Goal: Information Seeking & Learning: Learn about a topic

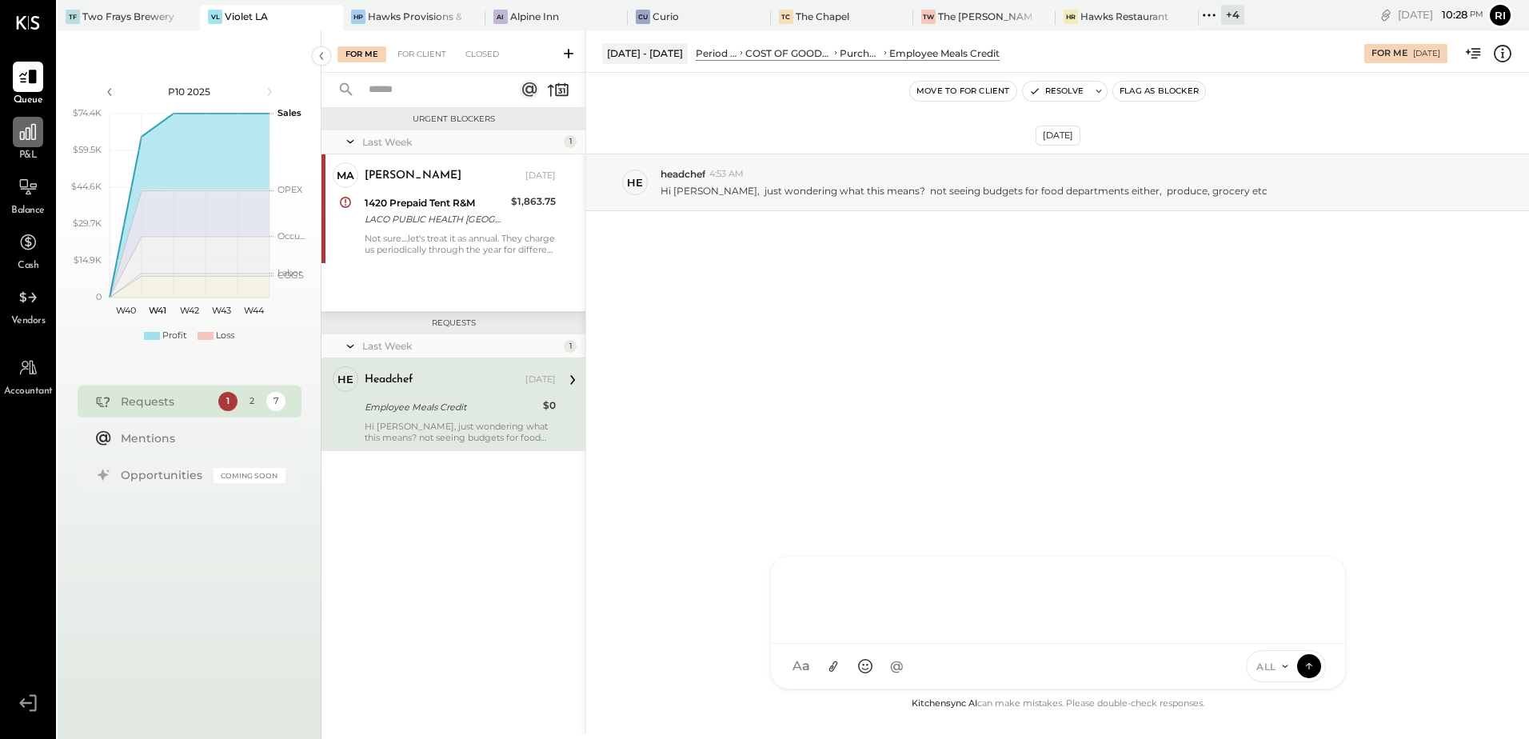
click at [34, 142] on icon at bounding box center [28, 132] width 21 height 21
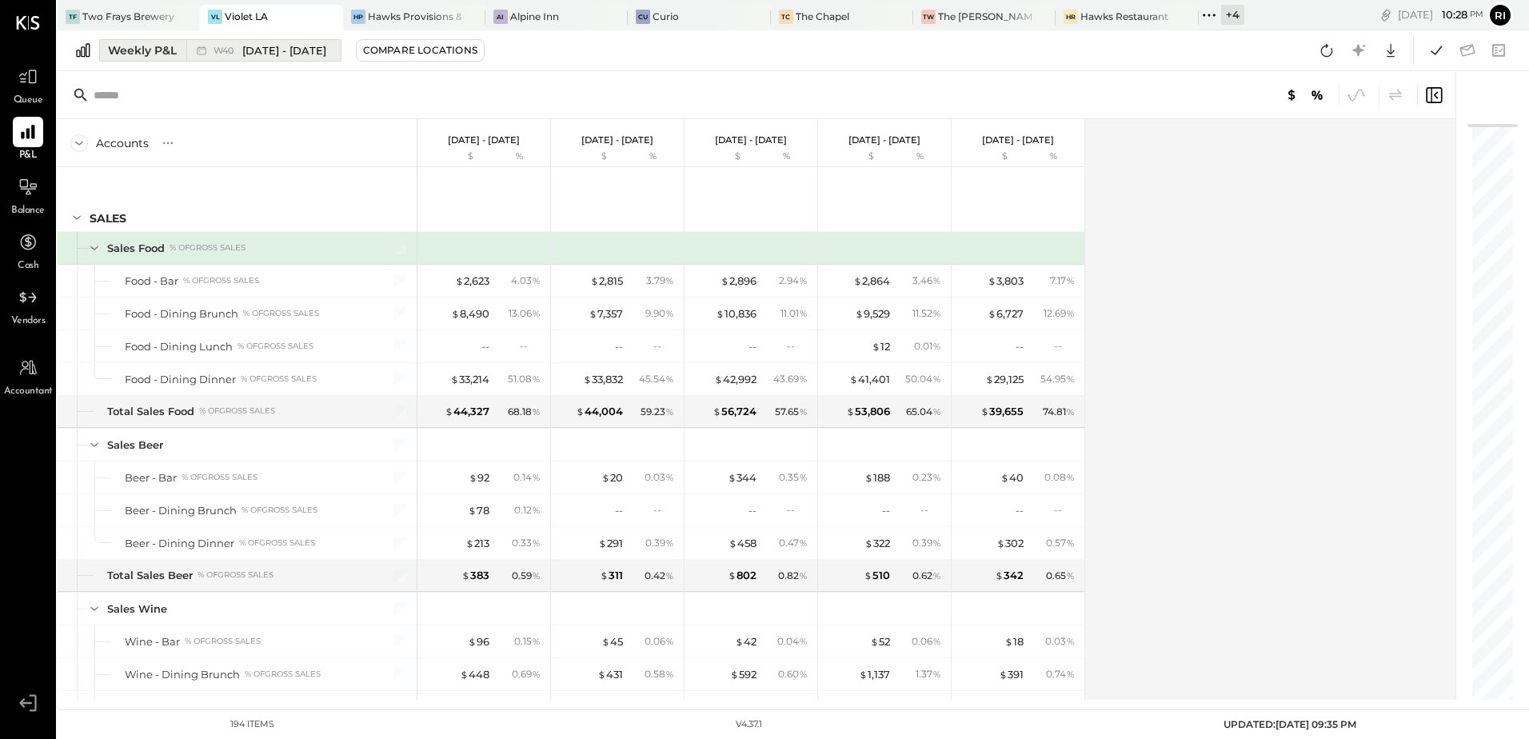
click at [268, 57] on span "[DATE] - [DATE]" at bounding box center [284, 50] width 84 height 15
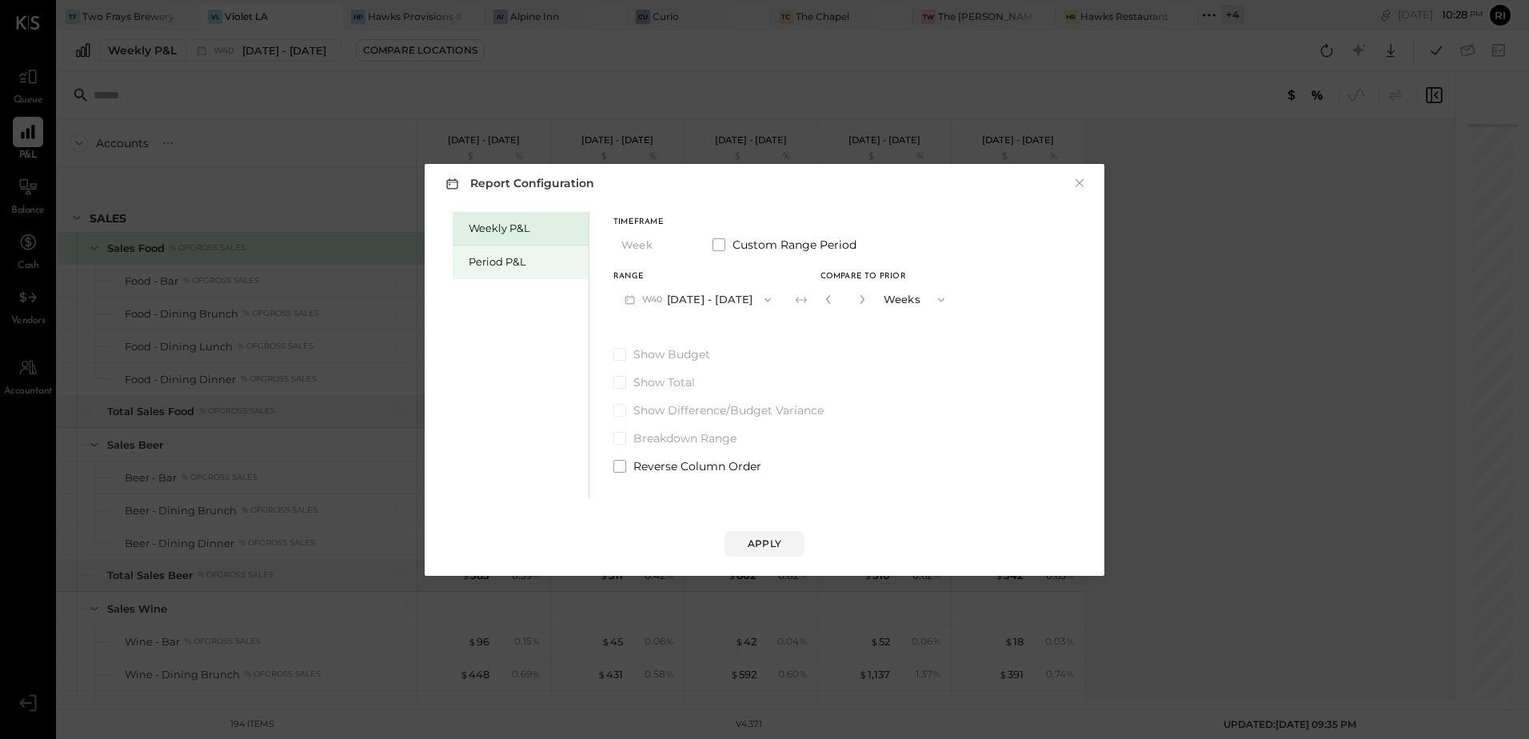
click at [495, 256] on div "Period P&L" at bounding box center [525, 261] width 112 height 15
click at [743, 297] on button "P10 [DATE] - [DATE]" at bounding box center [695, 300] width 164 height 30
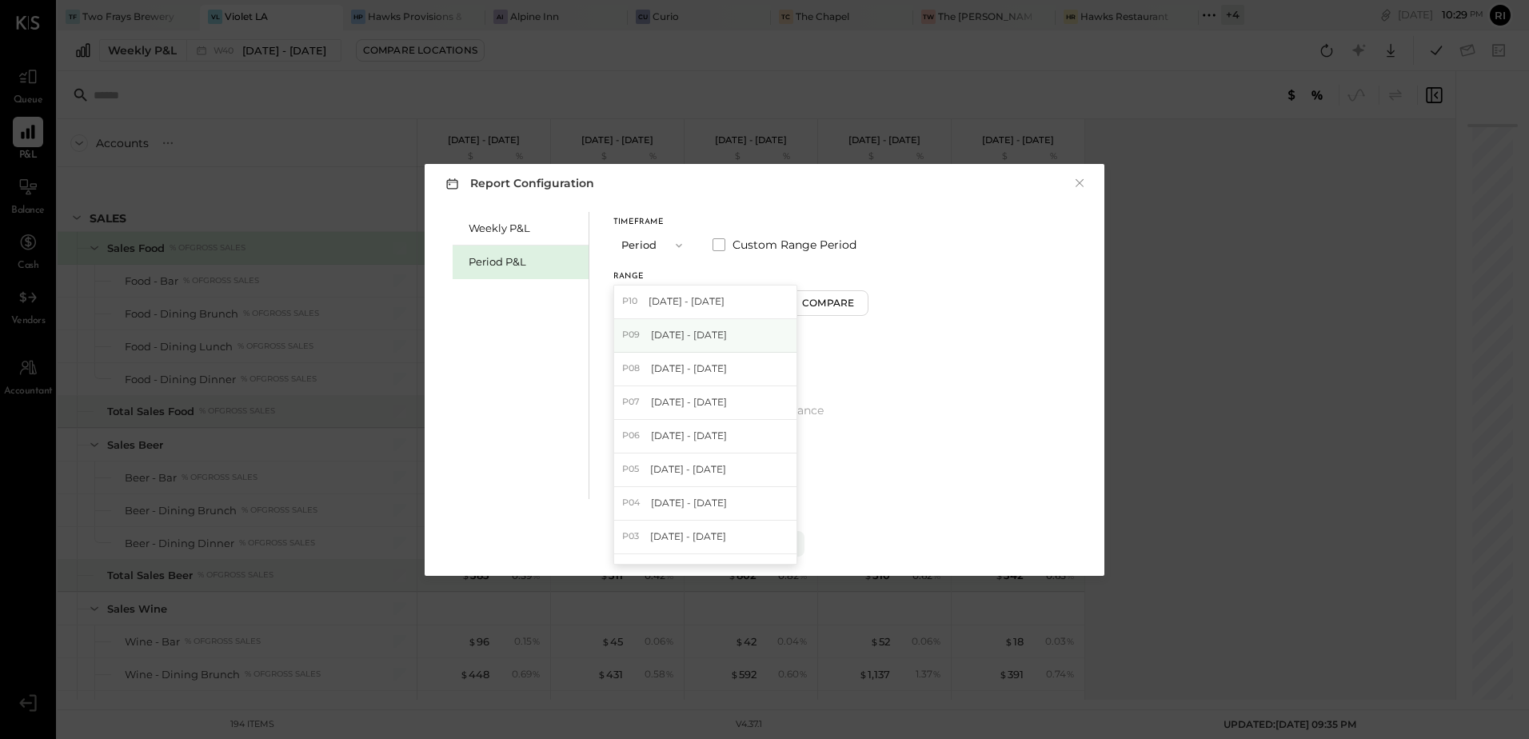
click at [700, 344] on div "P09 [DATE] - [DATE]" at bounding box center [705, 336] width 182 height 34
click at [834, 311] on button "Compare" at bounding box center [831, 303] width 80 height 26
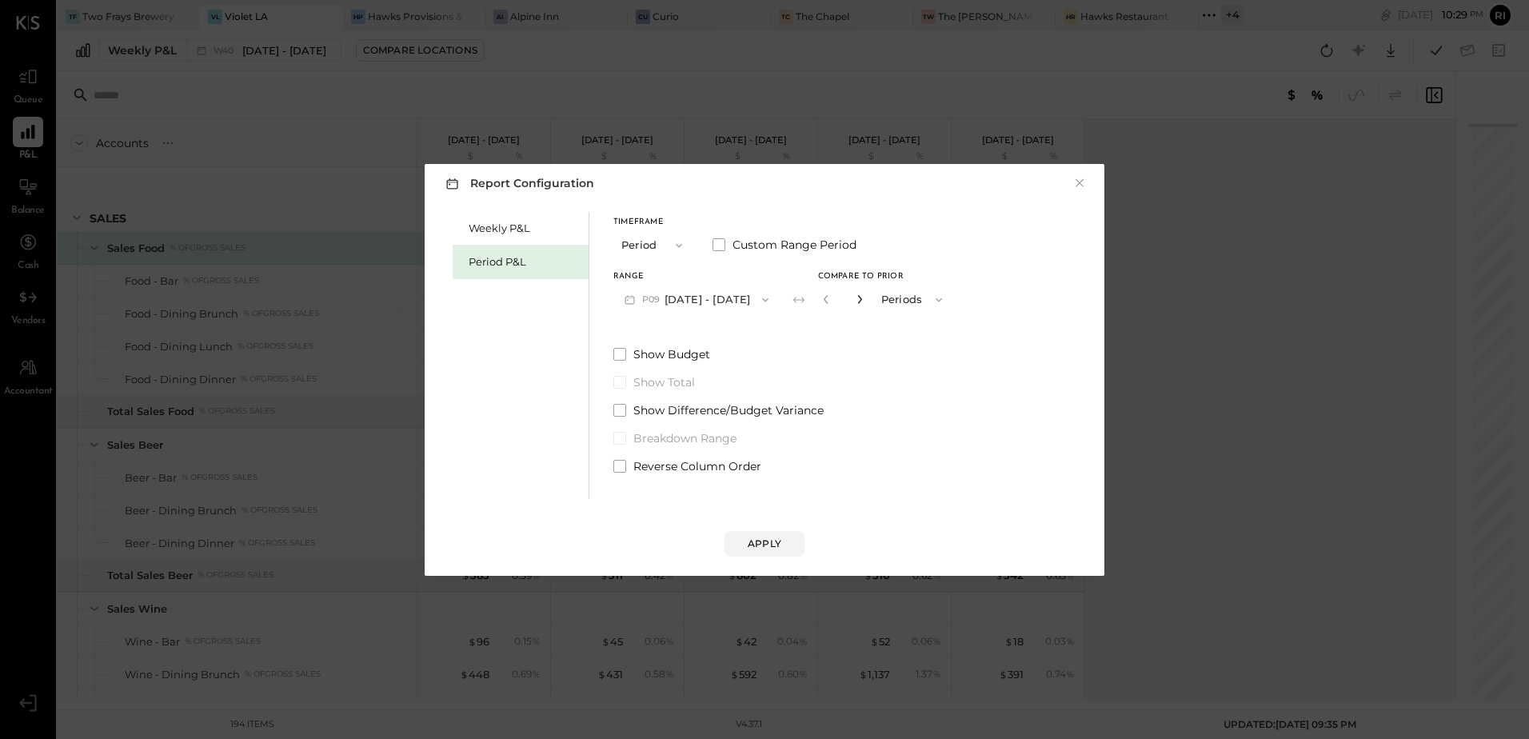
click at [856, 303] on icon "button" at bounding box center [860, 299] width 10 height 10
type input "*"
click at [782, 552] on button "Apply" at bounding box center [764, 544] width 80 height 26
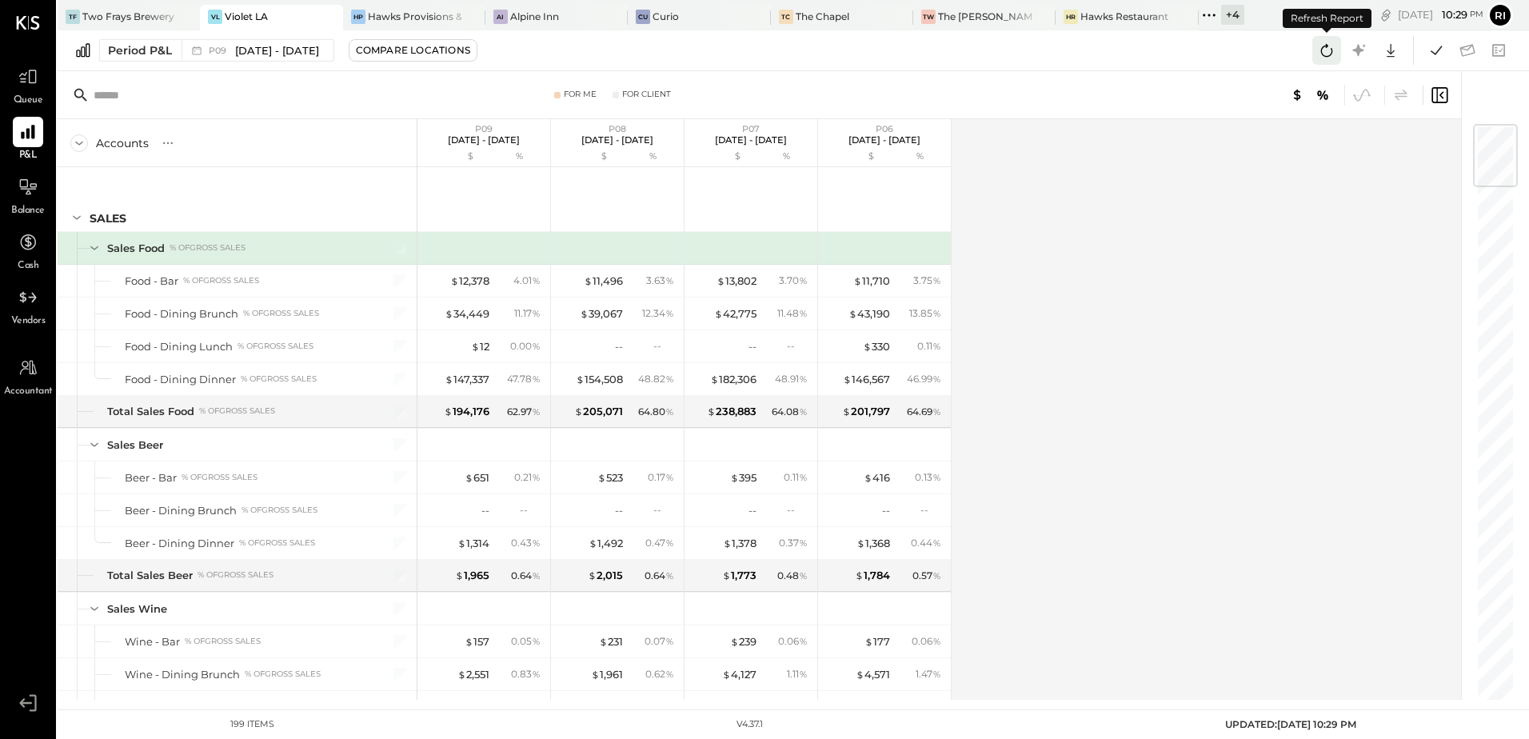
click at [1323, 56] on icon at bounding box center [1326, 50] width 21 height 21
click at [1443, 58] on icon at bounding box center [1436, 50] width 21 height 21
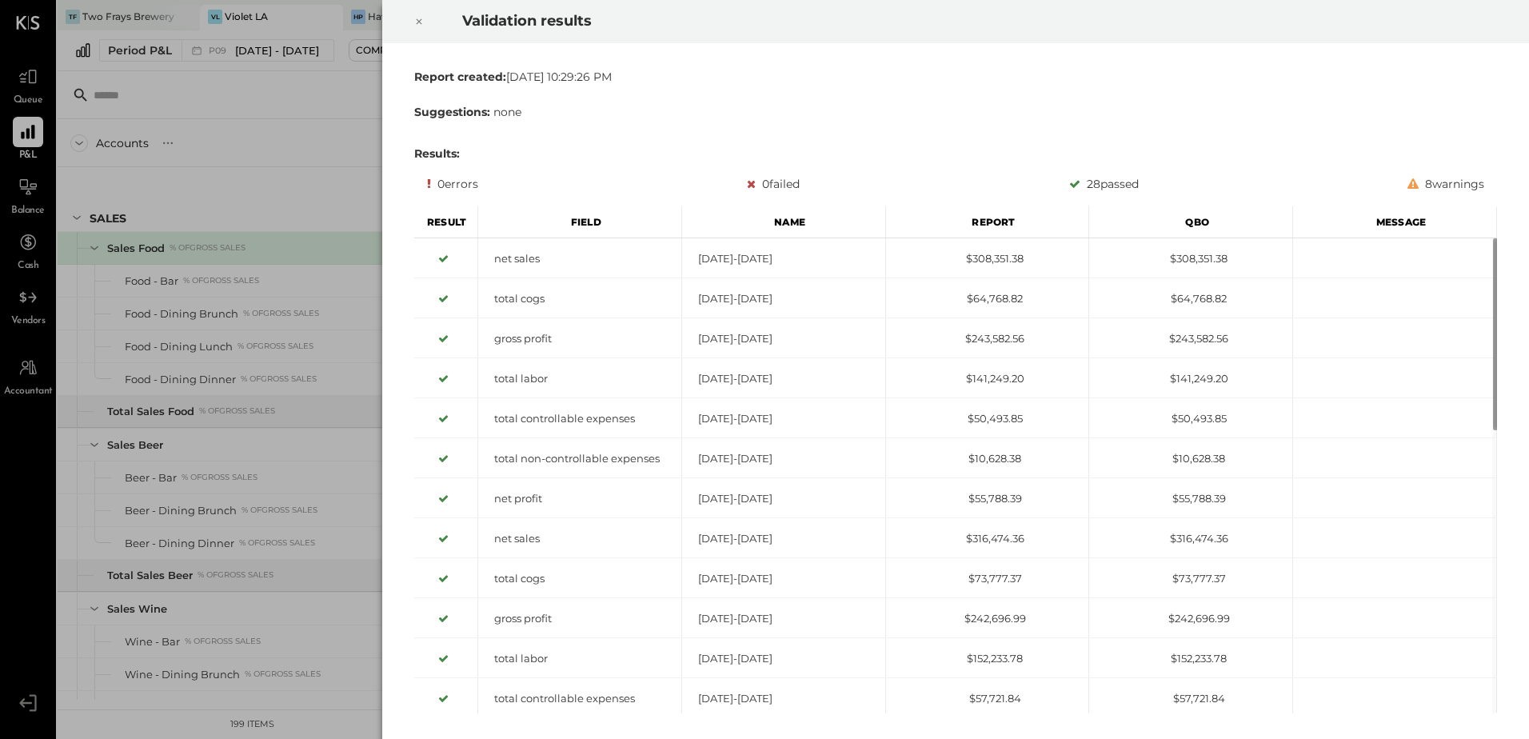
click at [419, 21] on icon at bounding box center [419, 21] width 10 height 19
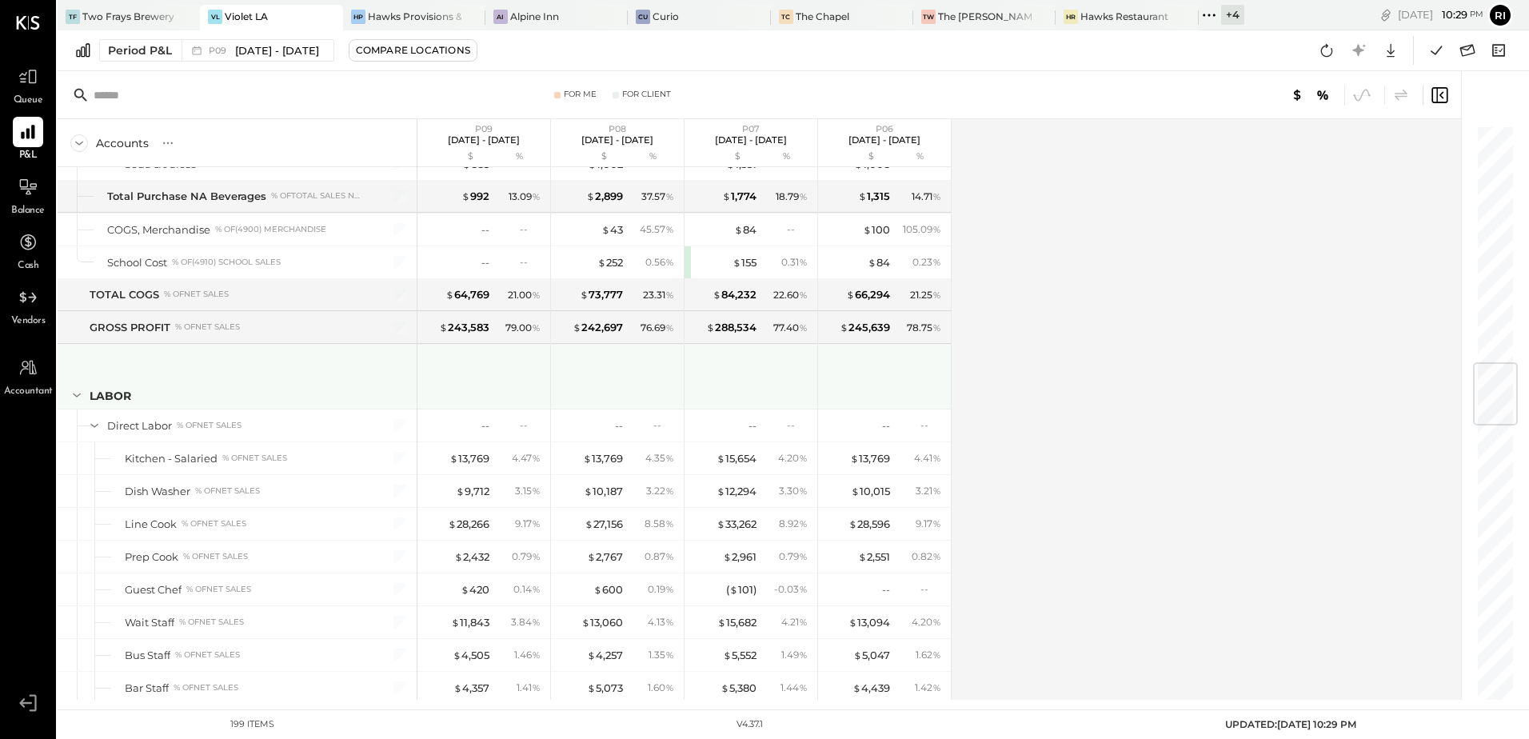
scroll to position [2079, 0]
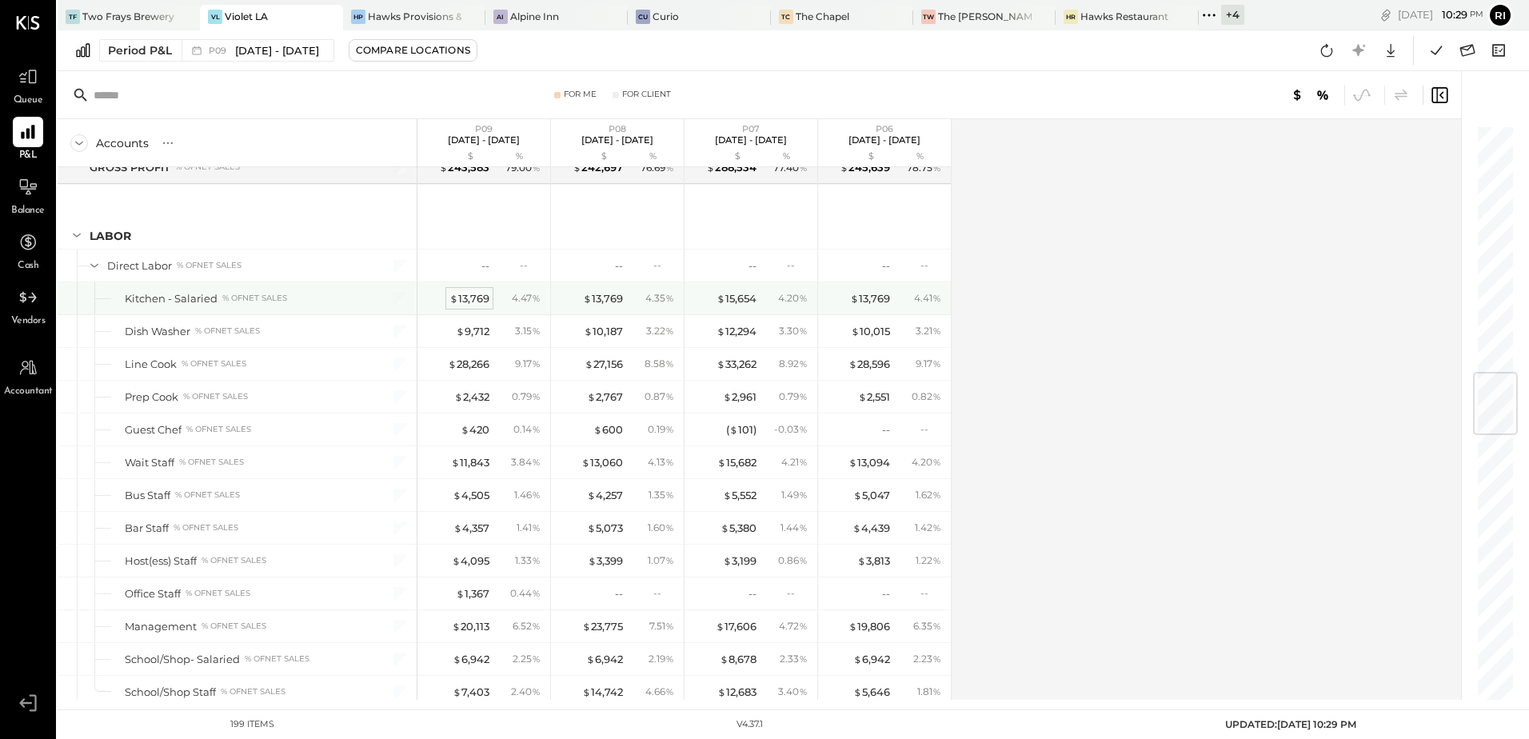
click at [479, 301] on div "$ 13,769" at bounding box center [469, 298] width 40 height 15
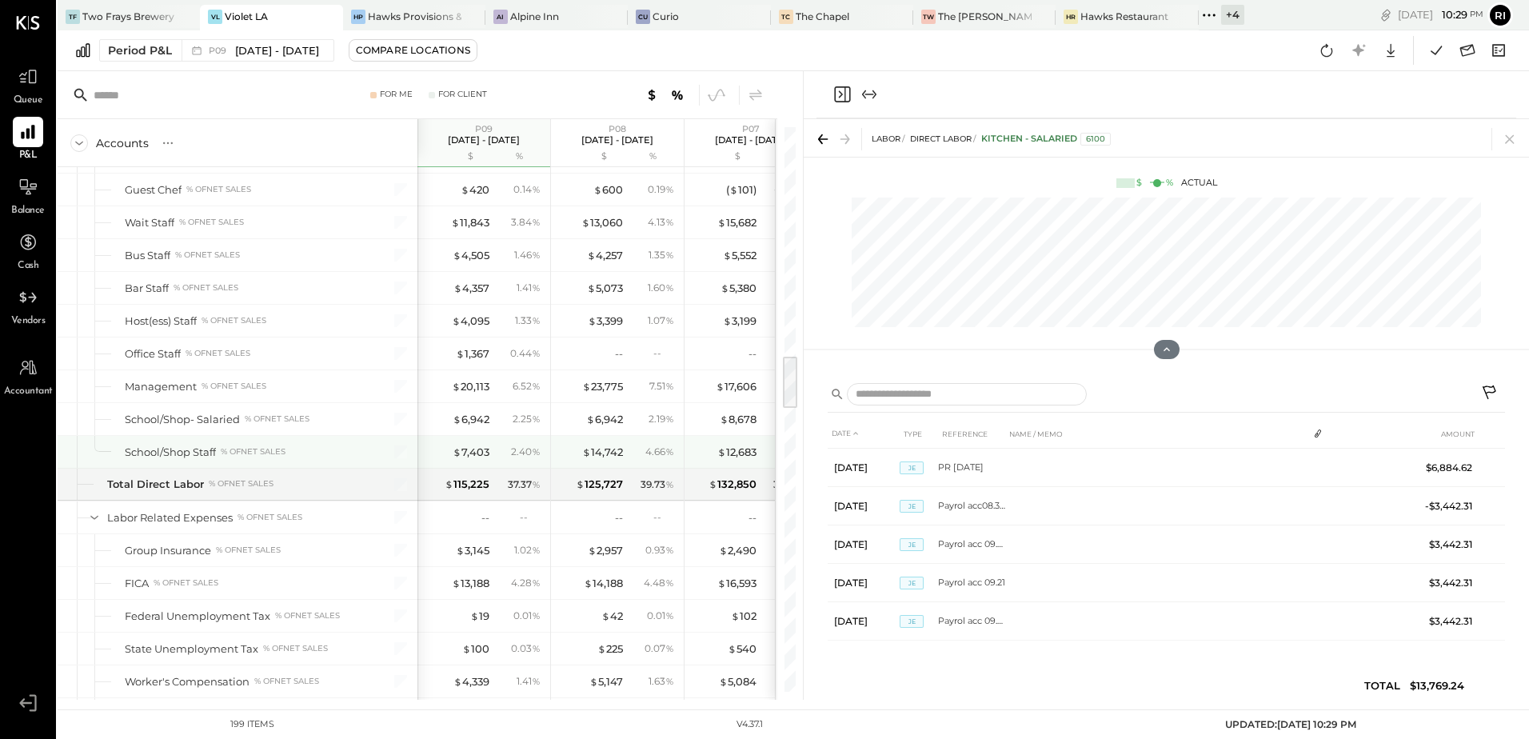
scroll to position [2399, 0]
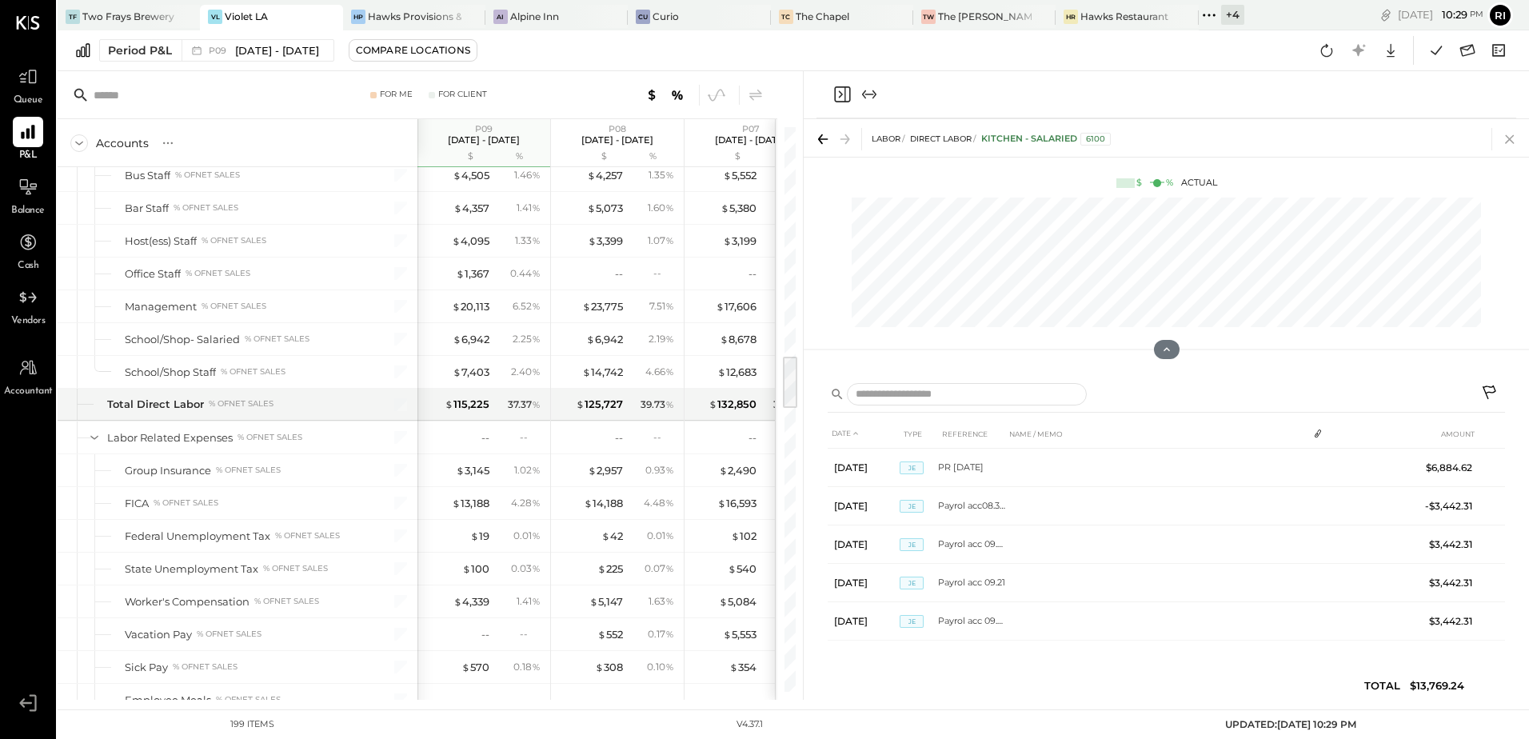
click at [1506, 146] on icon at bounding box center [1509, 139] width 22 height 22
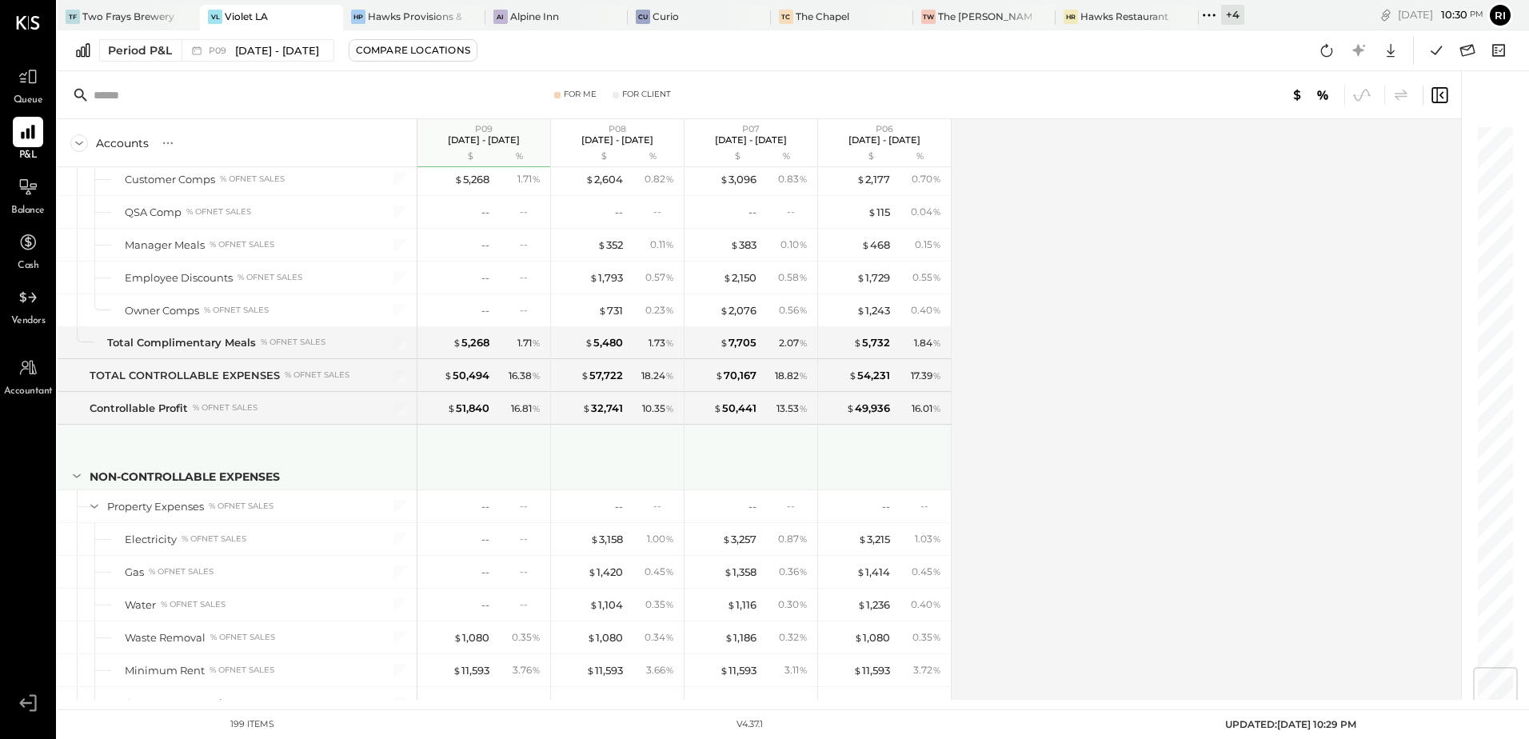
scroll to position [4718, 0]
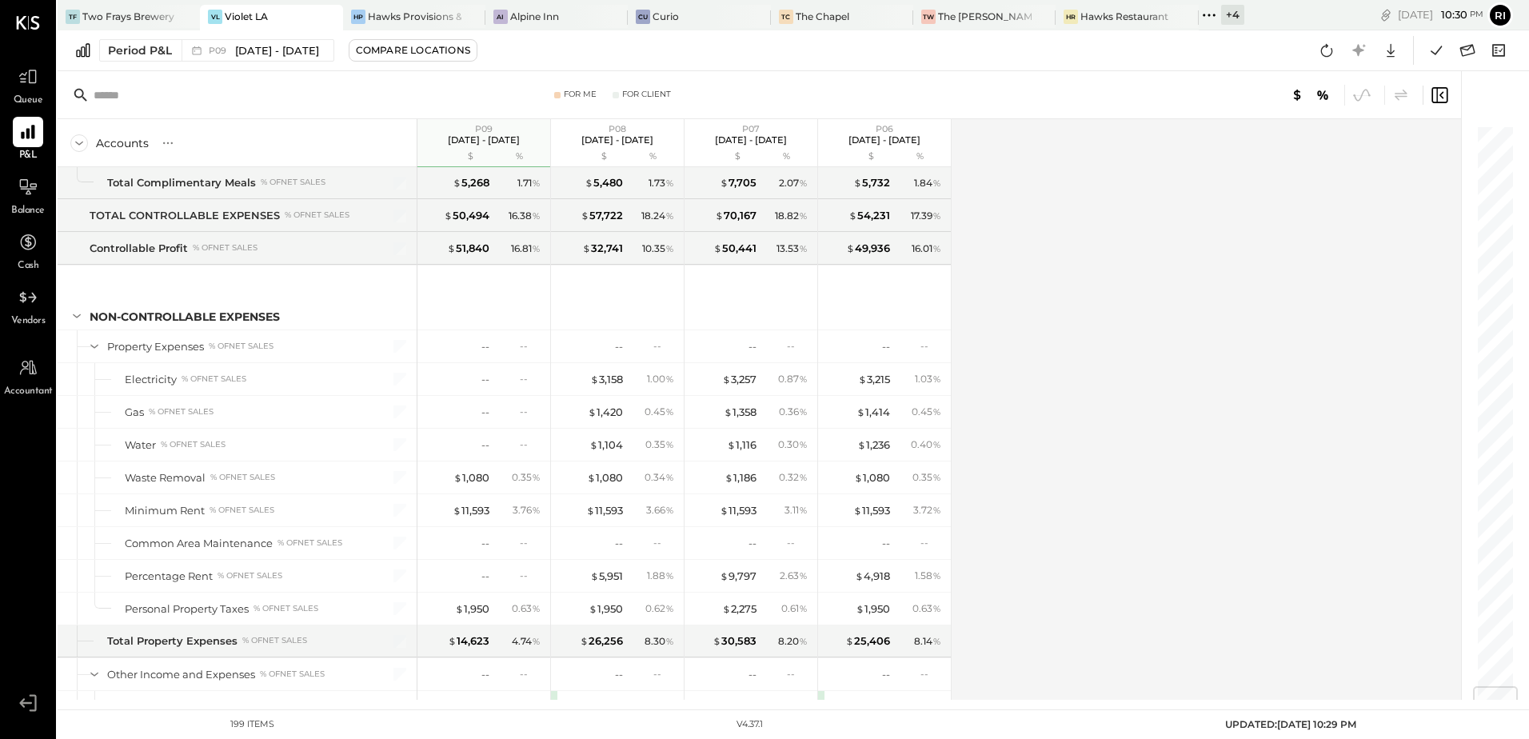
click at [930, 343] on div "--" at bounding box center [930, 346] width 21 height 14
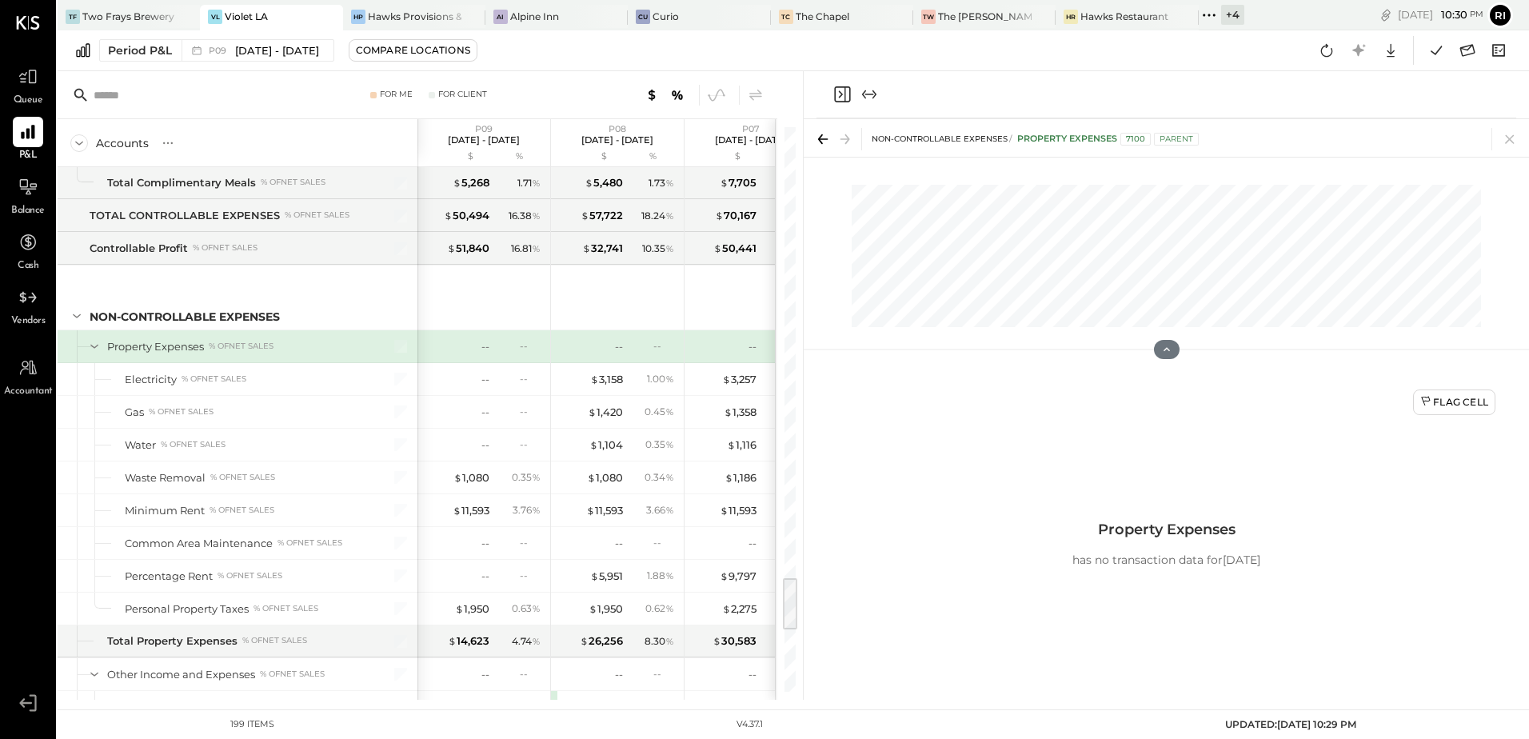
scroll to position [3812, 0]
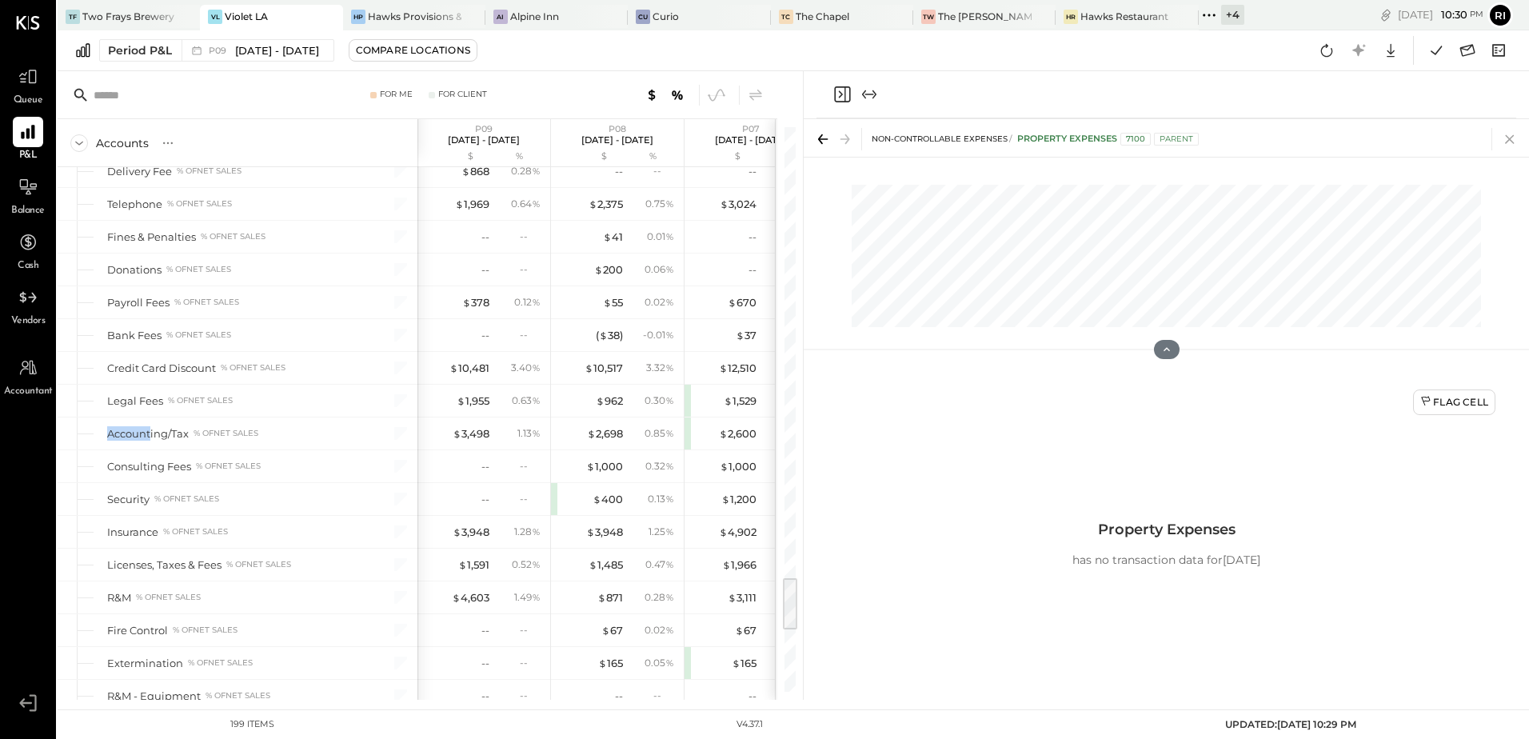
click at [1506, 134] on icon at bounding box center [1509, 139] width 22 height 22
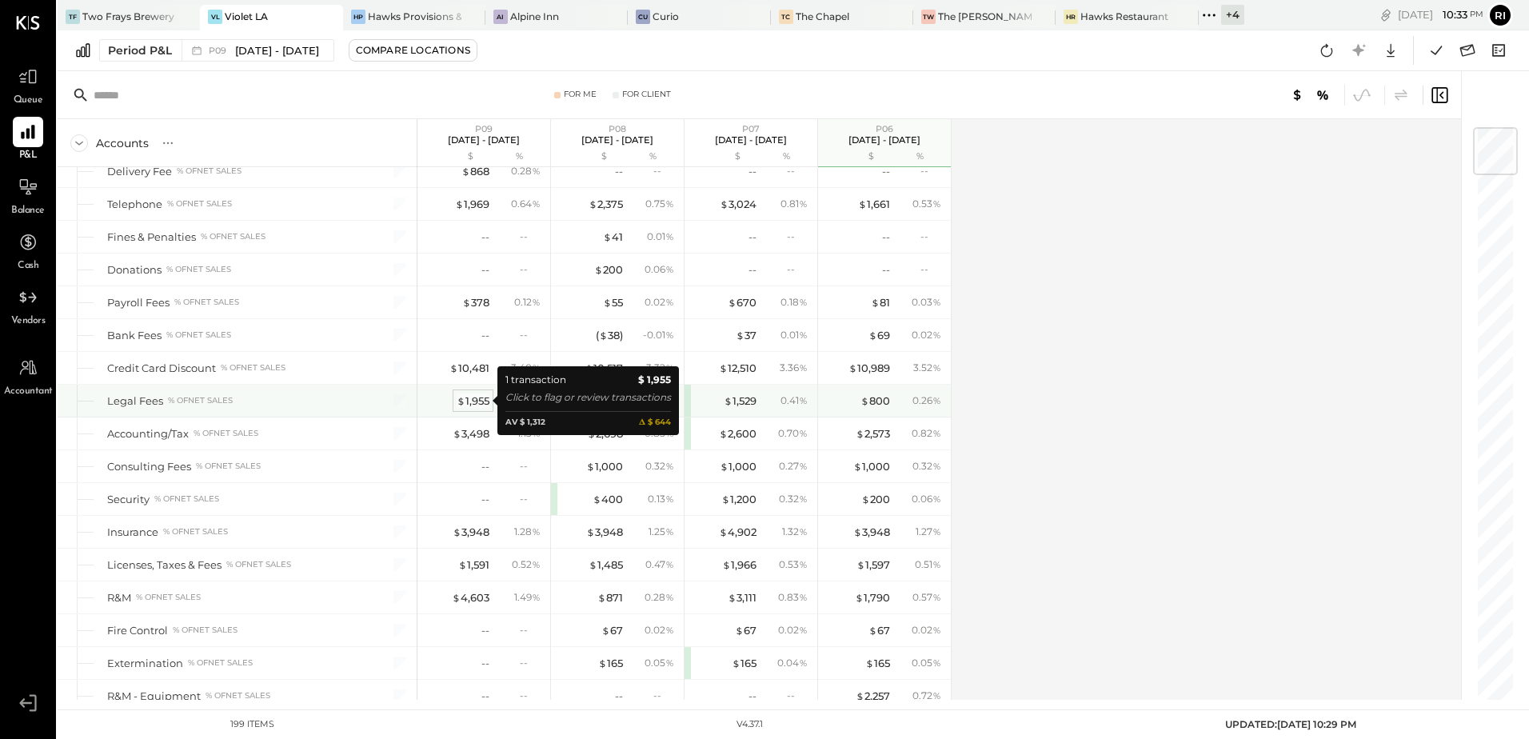
click at [482, 405] on div "$ 1,955" at bounding box center [473, 400] width 33 height 15
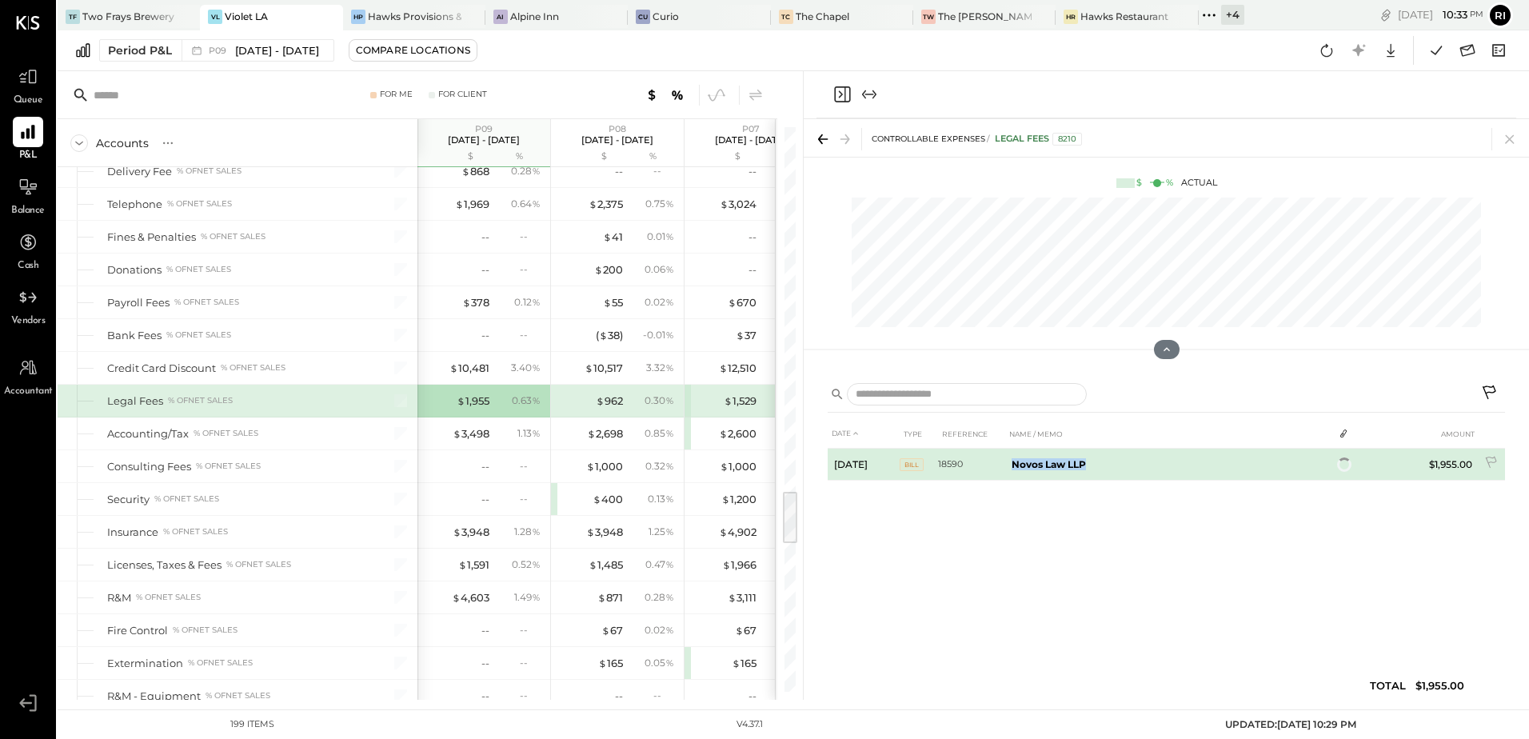
drag, startPoint x: 1007, startPoint y: 469, endPoint x: 1092, endPoint y: 473, distance: 84.8
click at [1092, 473] on td "Novos Law LLP" at bounding box center [1169, 465] width 328 height 32
copy b "Novos Law LLP"
click at [1344, 469] on icon at bounding box center [1339, 466] width 11 height 11
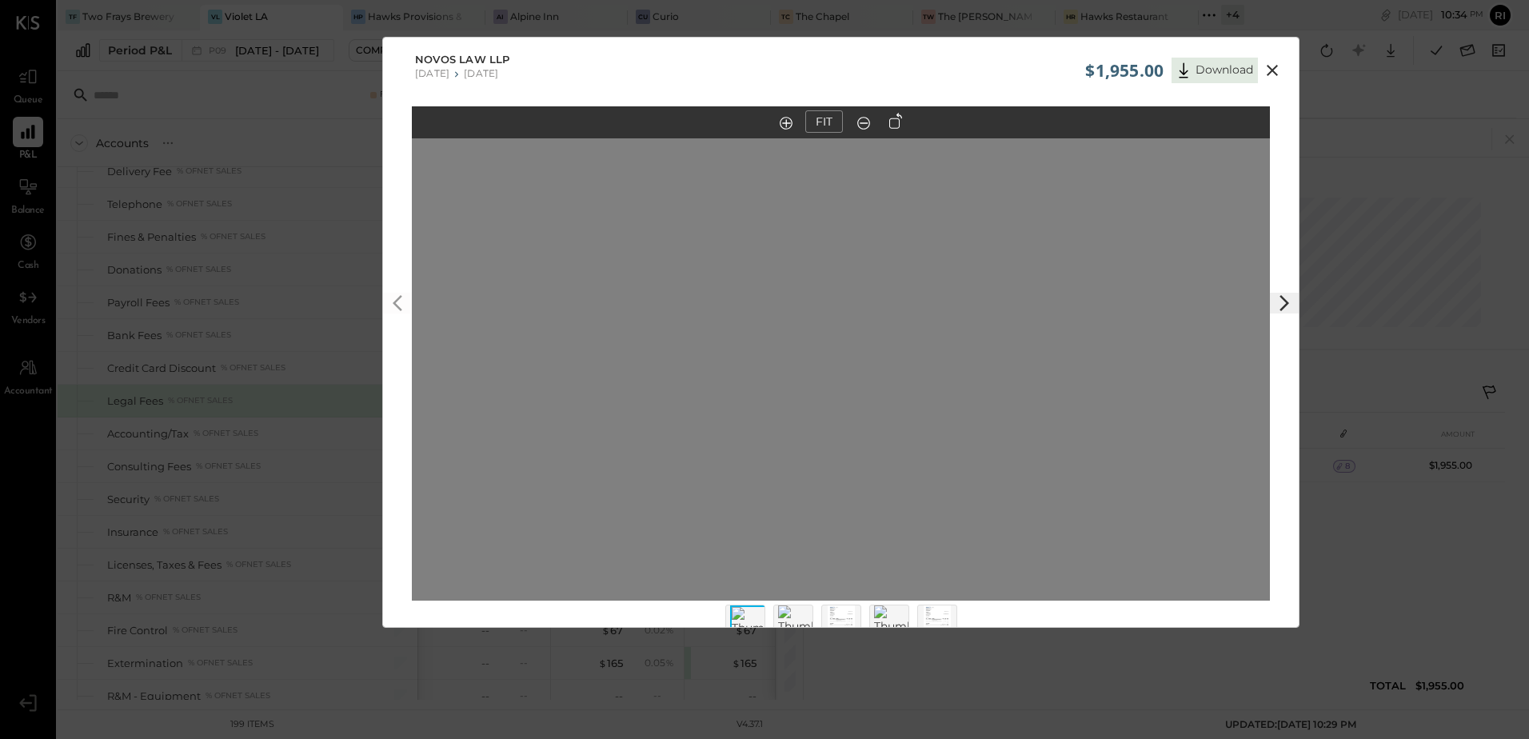
click at [1284, 301] on polygon at bounding box center [1284, 303] width 10 height 16
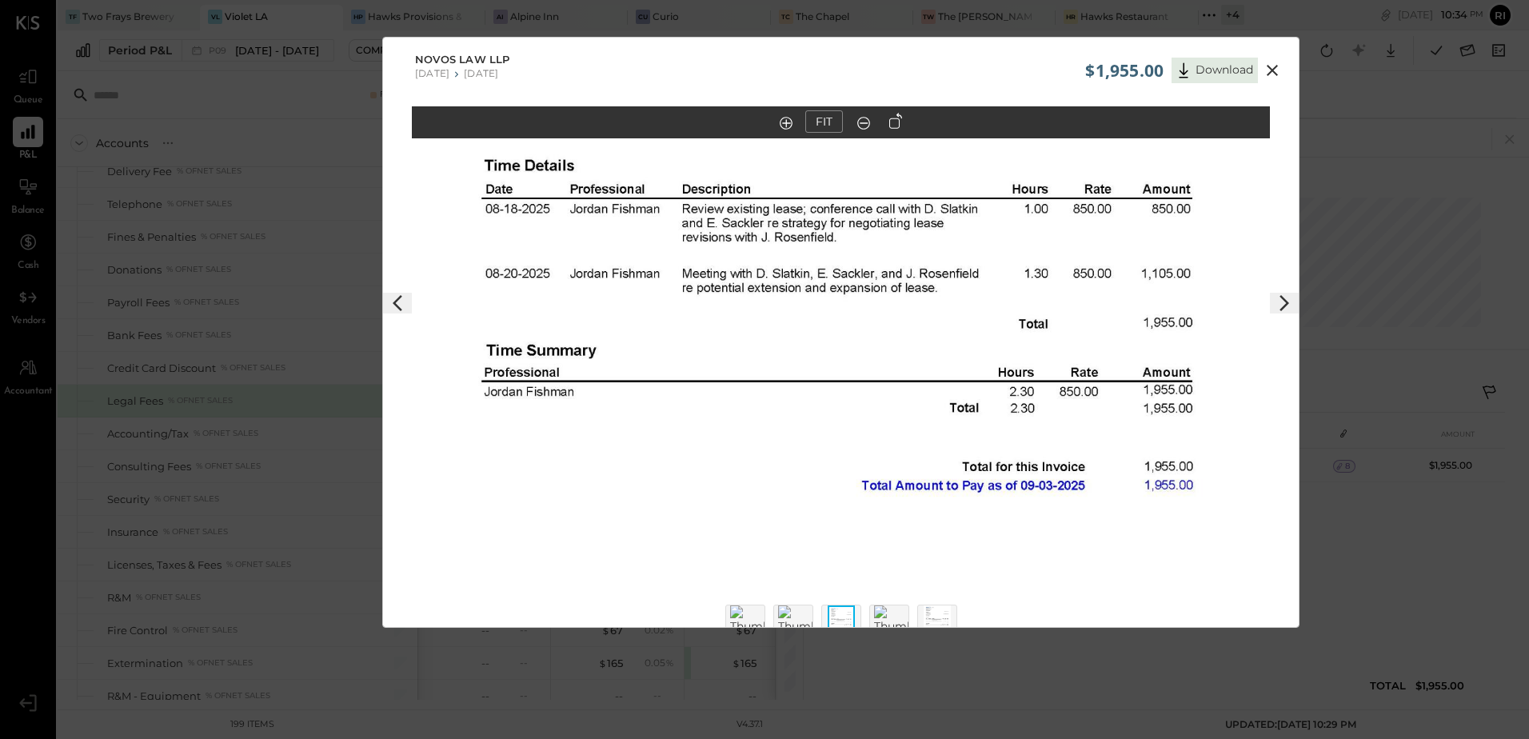
click at [1274, 70] on icon at bounding box center [1272, 70] width 19 height 19
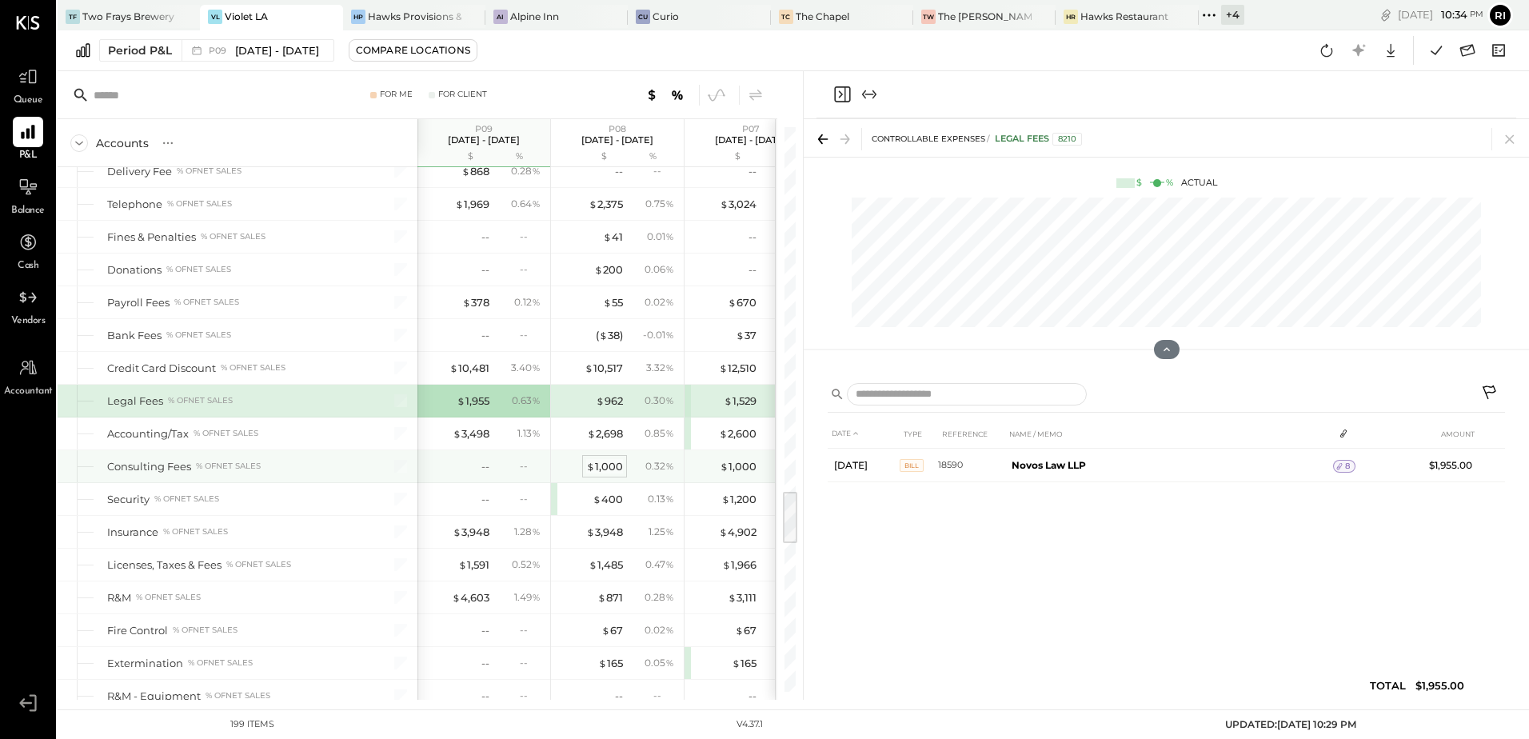
click at [598, 469] on div "$ 1,000" at bounding box center [604, 466] width 37 height 15
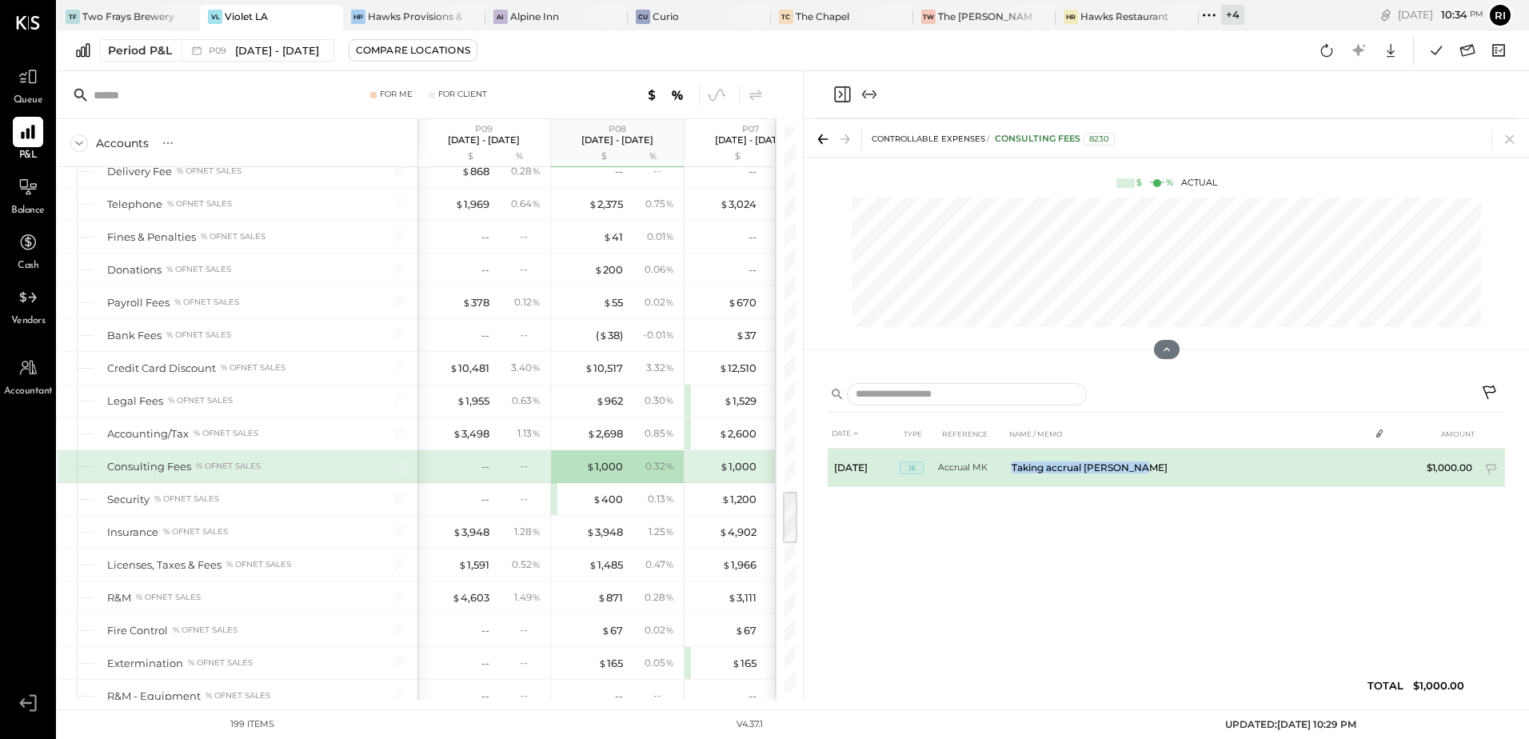
drag, startPoint x: 1007, startPoint y: 465, endPoint x: 1152, endPoint y: 476, distance: 145.2
click at [1152, 476] on td "Taking accrual [PERSON_NAME]" at bounding box center [1187, 468] width 364 height 38
copy td "Taking accrual [PERSON_NAME]"
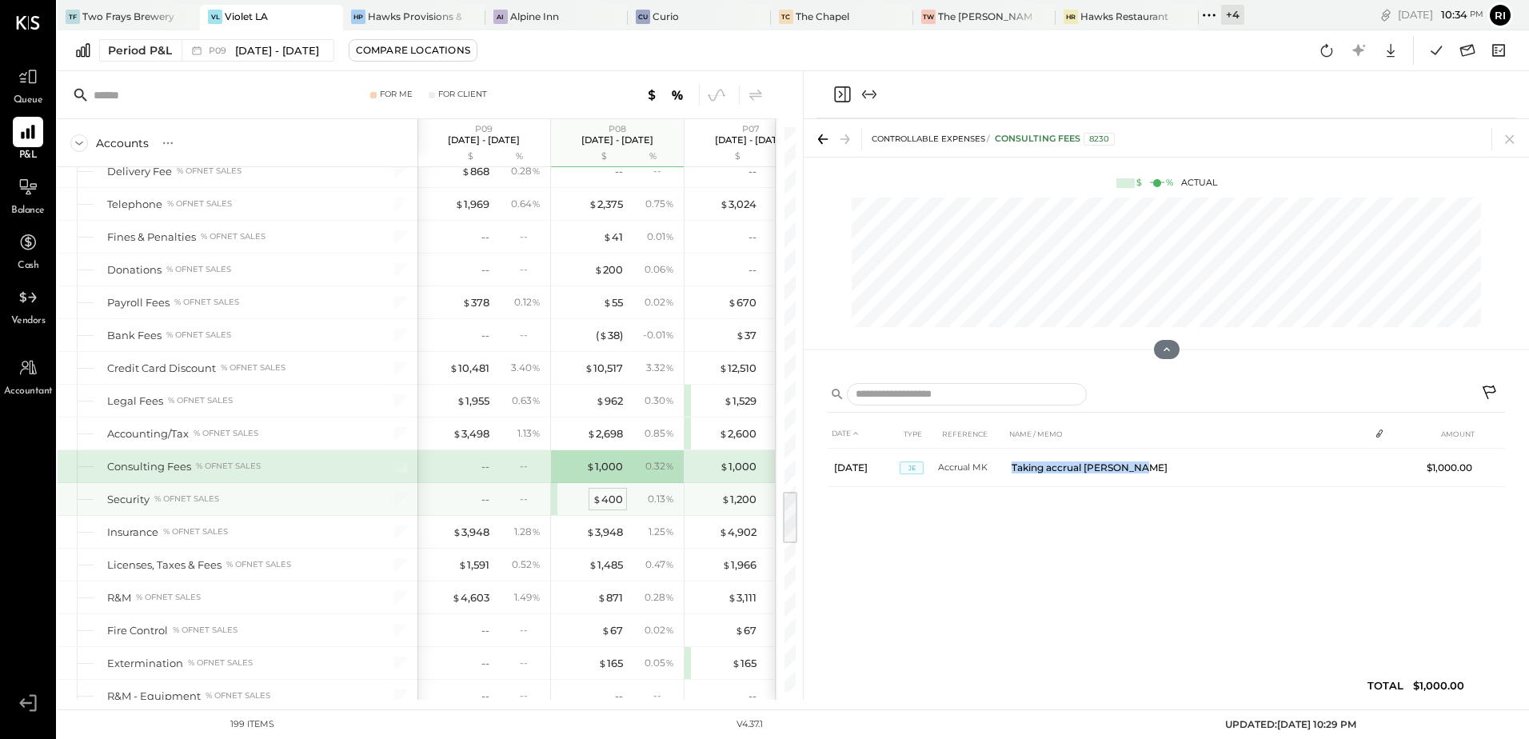
click at [620, 500] on div "$ 400" at bounding box center [607, 499] width 30 height 15
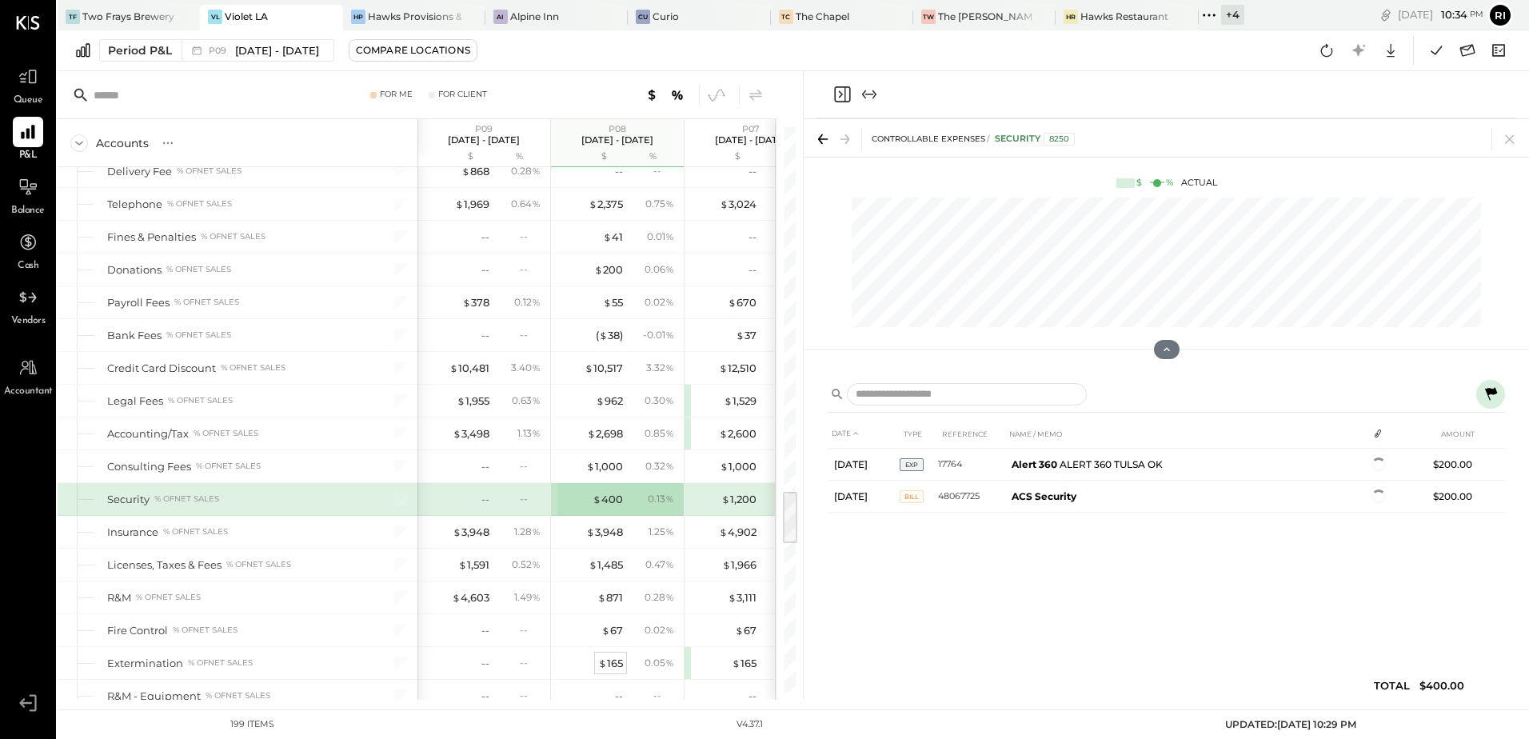
scroll to position [4052, 0]
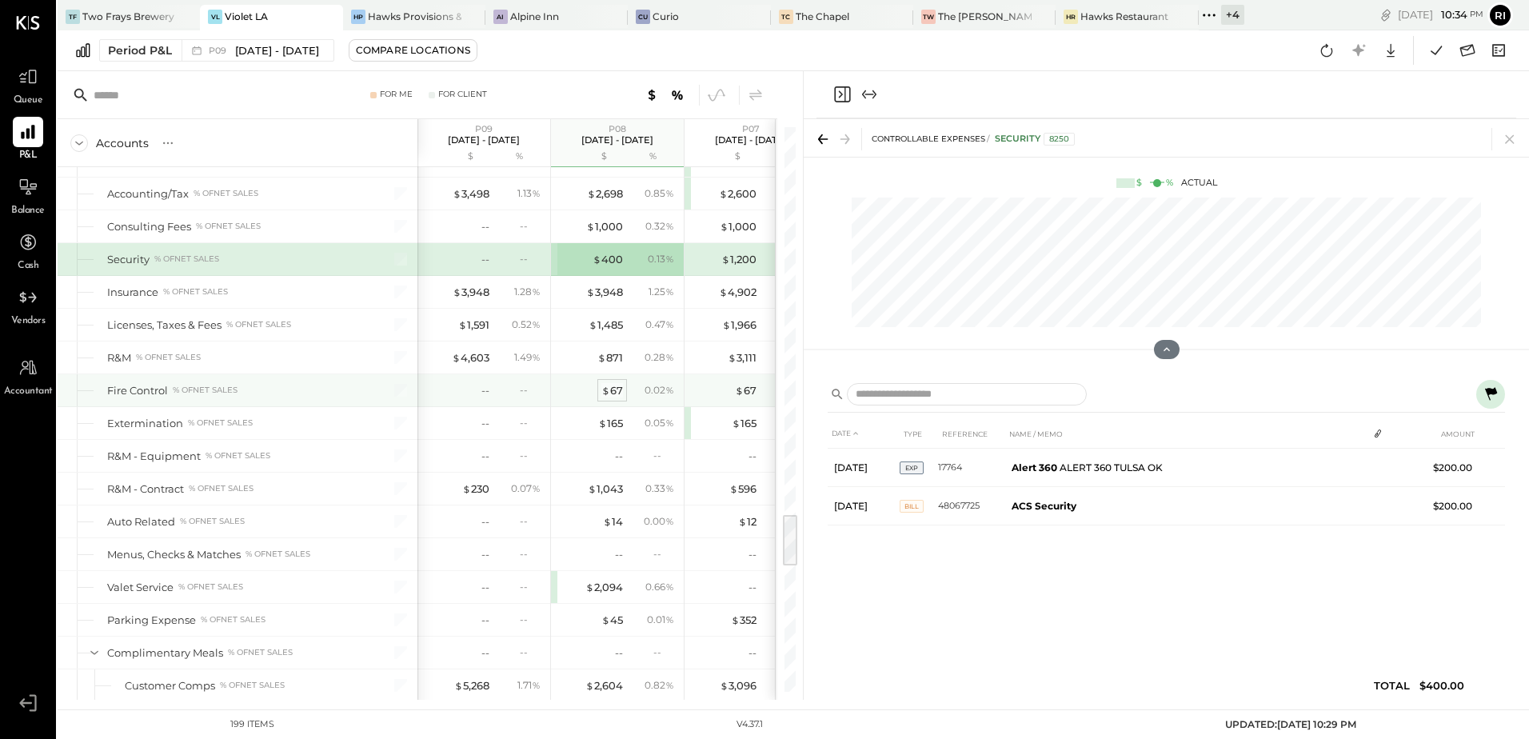
click at [615, 389] on div "$ 67" at bounding box center [612, 390] width 22 height 15
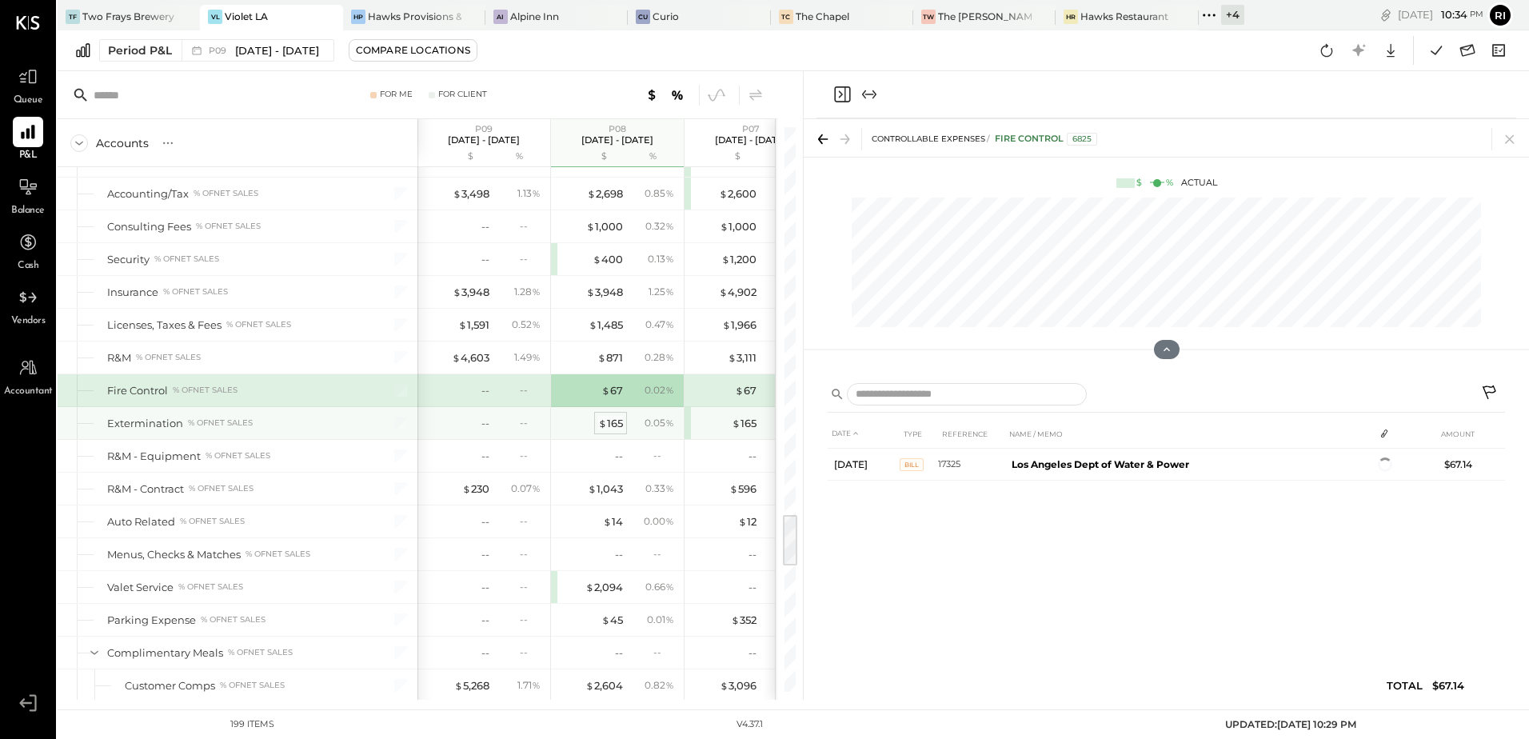
click at [610, 419] on div "$ 165" at bounding box center [610, 423] width 25 height 15
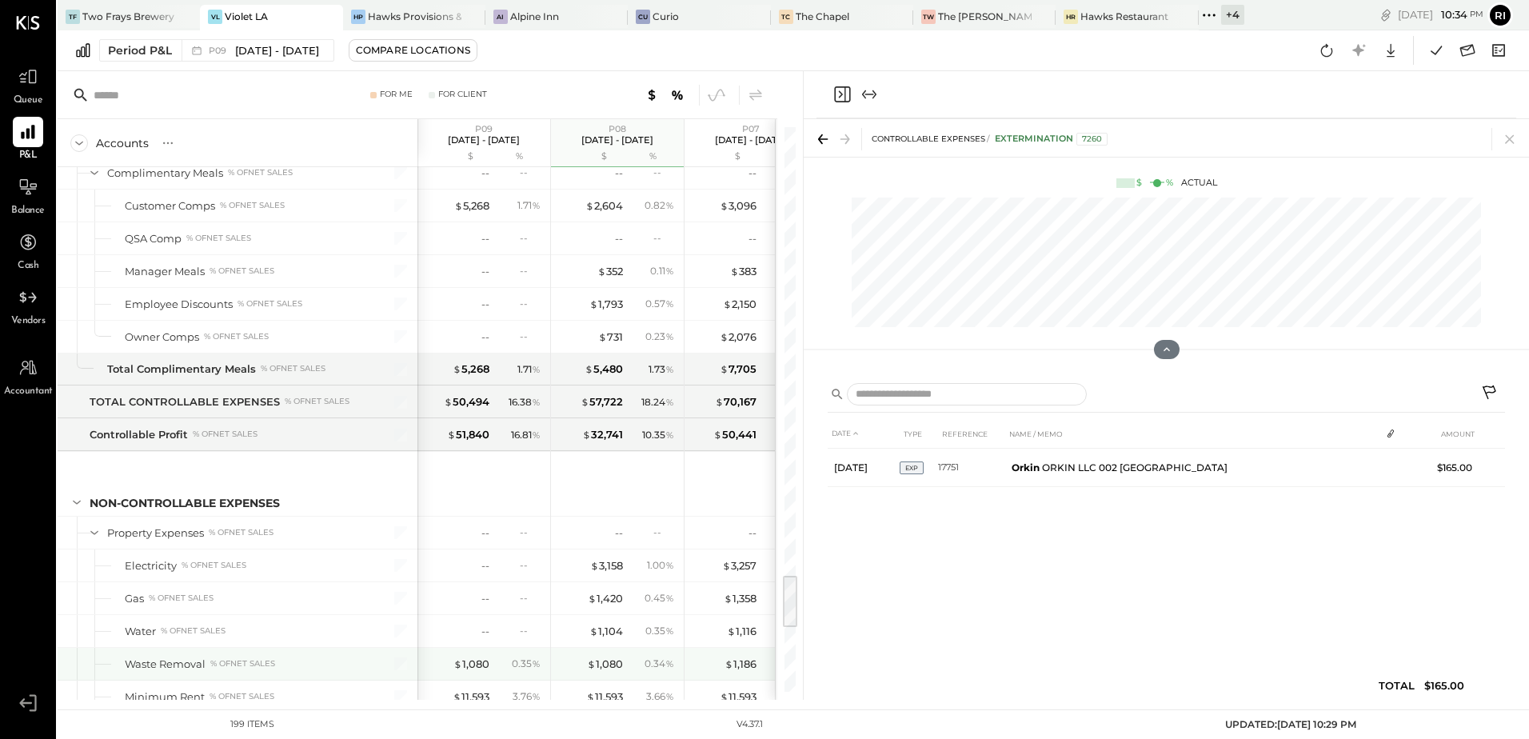
scroll to position [4691, 0]
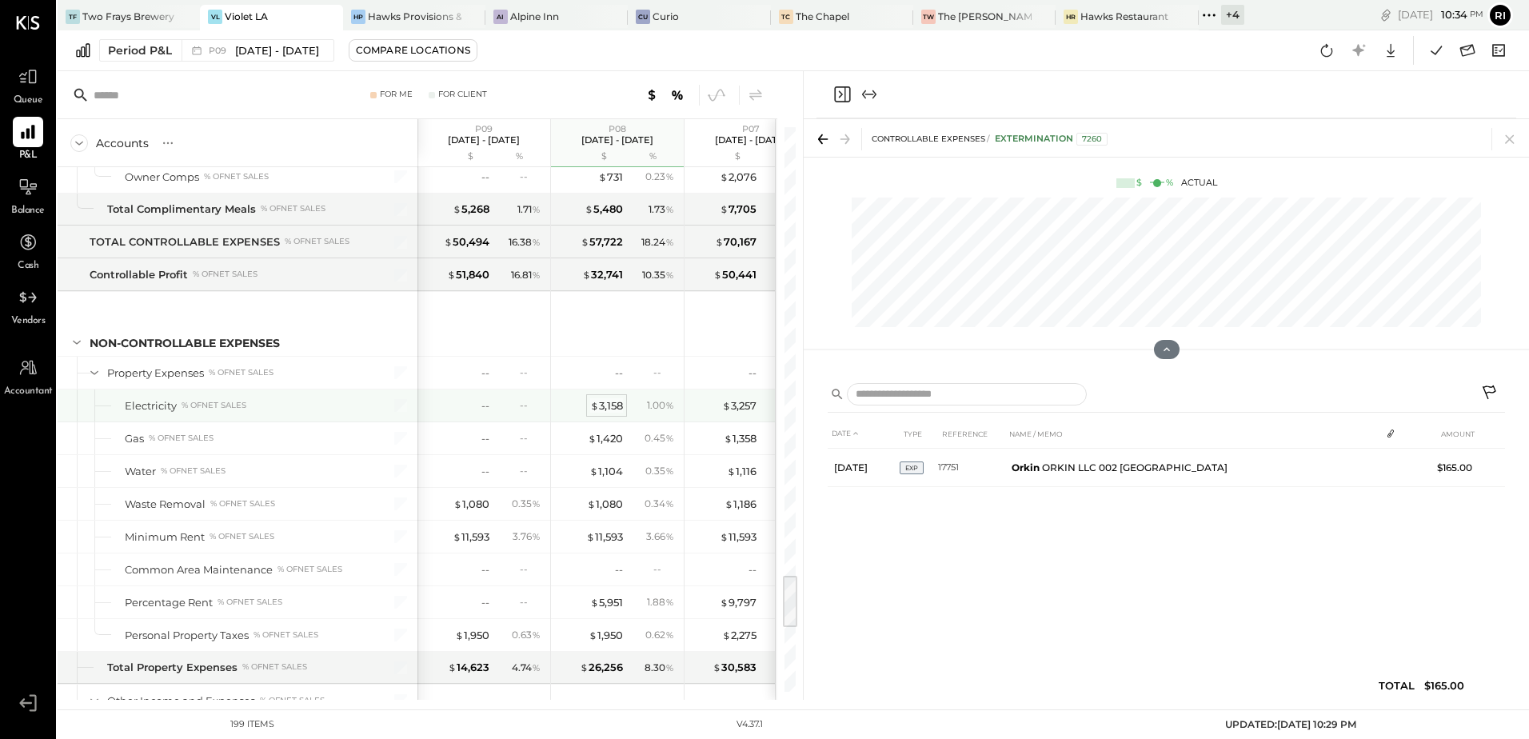
click at [612, 406] on div "$ 3,158" at bounding box center [606, 405] width 33 height 15
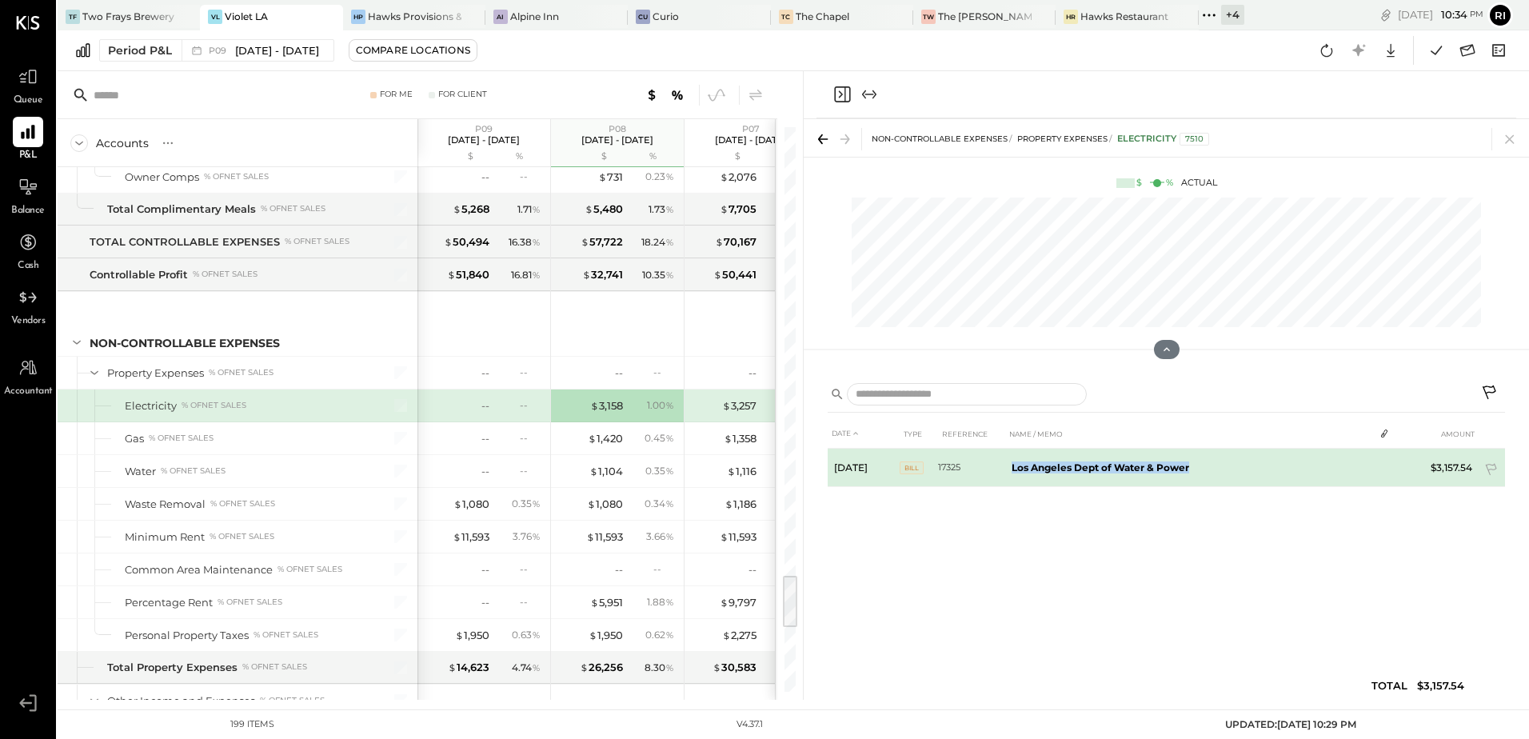
drag, startPoint x: 1116, startPoint y: 480, endPoint x: 1235, endPoint y: 481, distance: 119.1
click at [1235, 481] on tr "[DATE] BILL 17325 Los Angeles Dept of Water & Power $3,157.54" at bounding box center [1166, 468] width 677 height 38
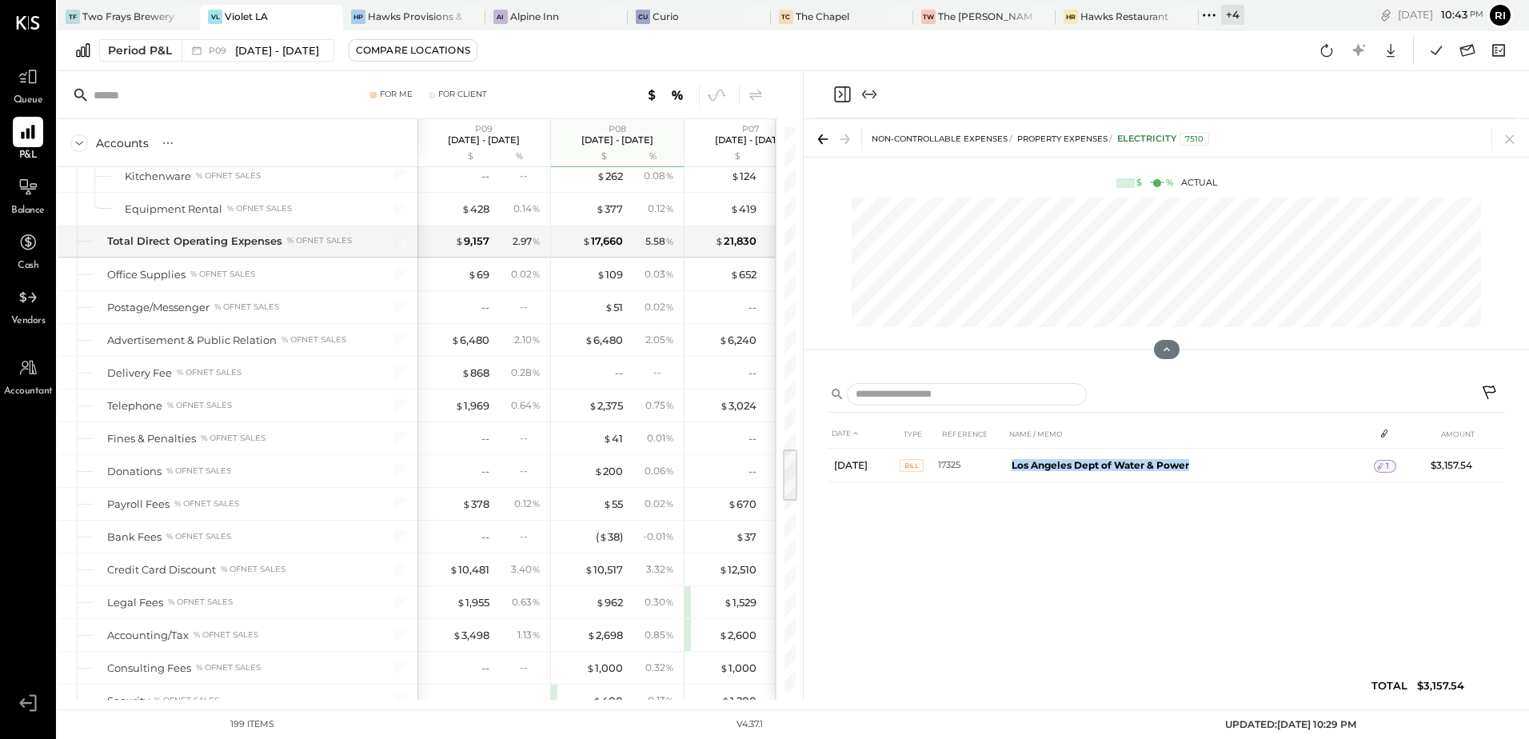
scroll to position [2970, 0]
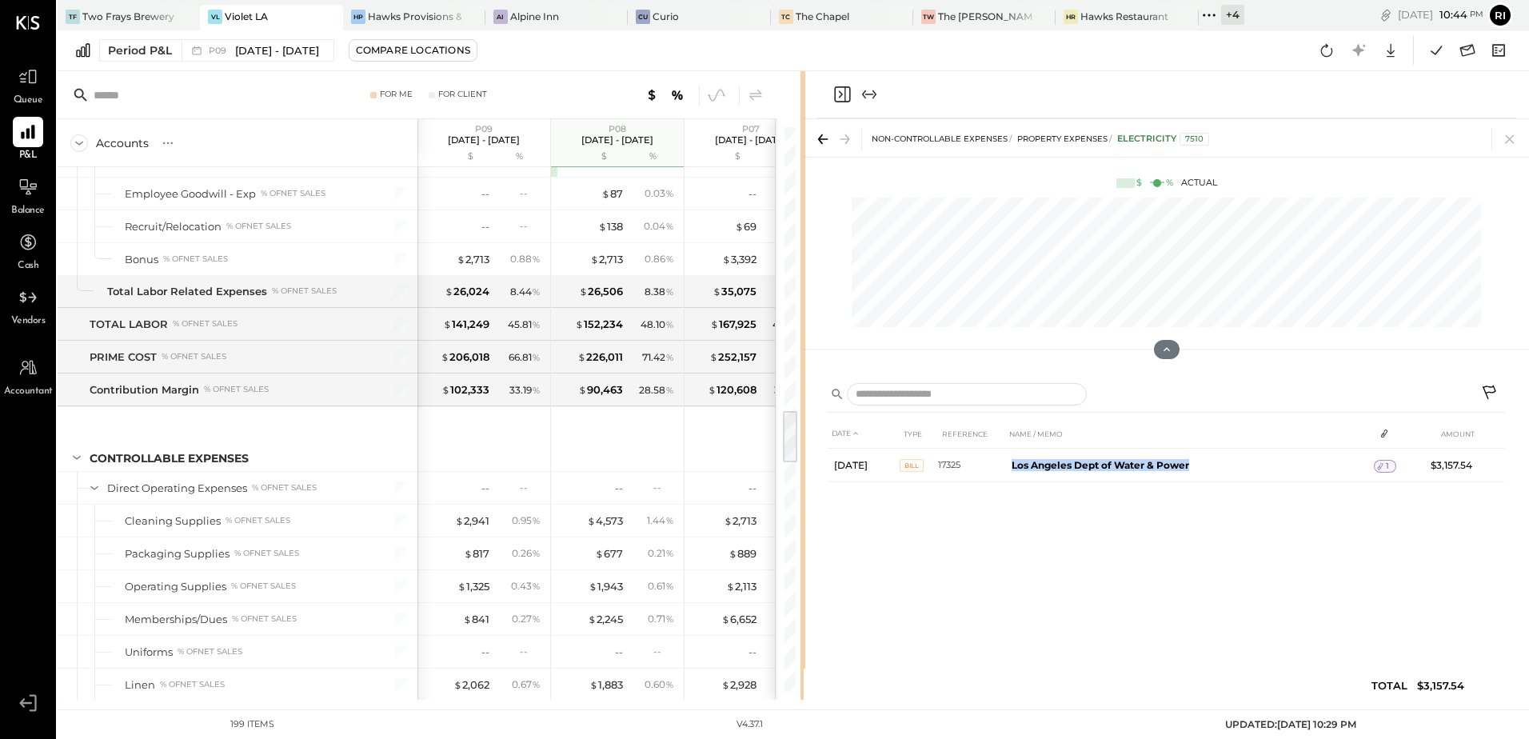
click at [1517, 139] on icon at bounding box center [1509, 139] width 22 height 22
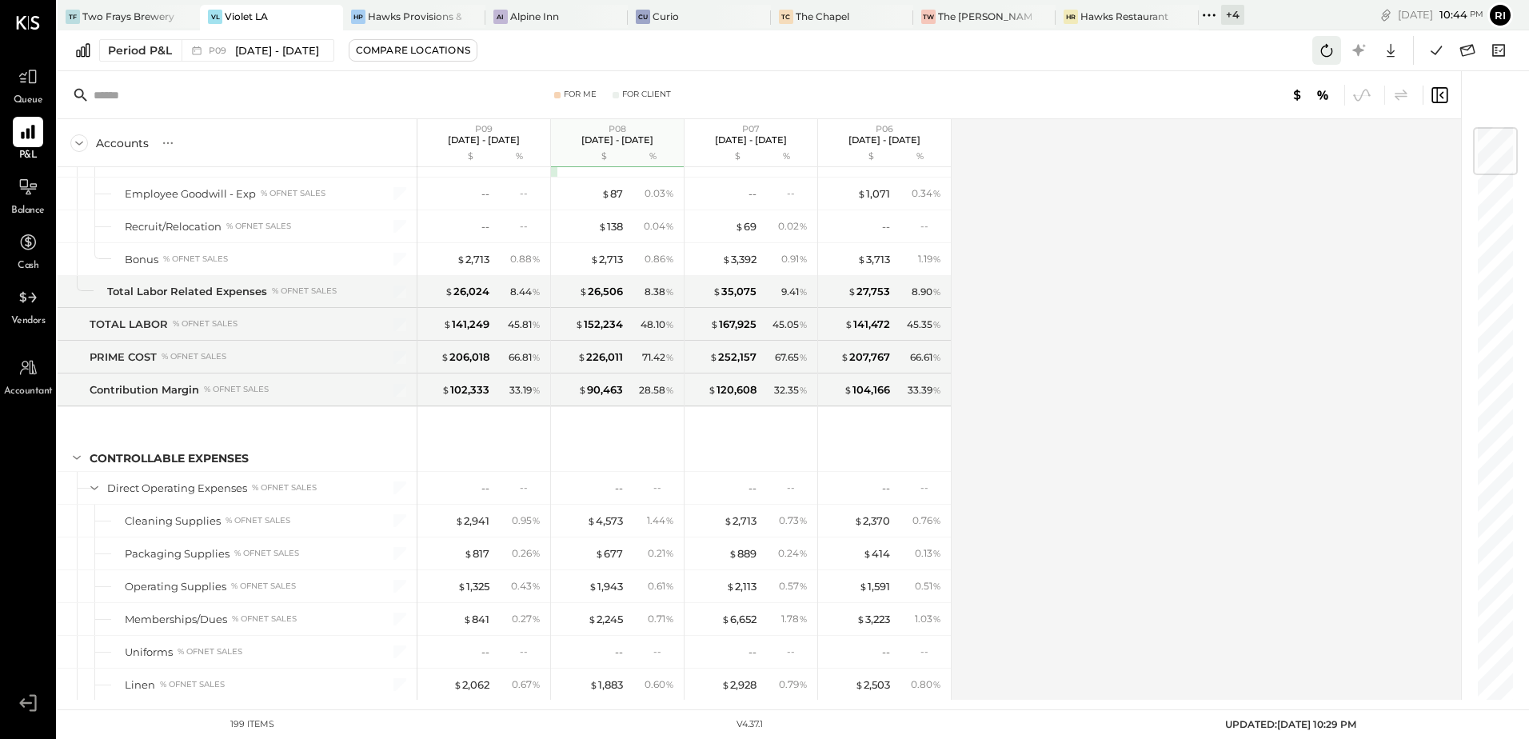
click at [1330, 47] on icon at bounding box center [1326, 50] width 21 height 21
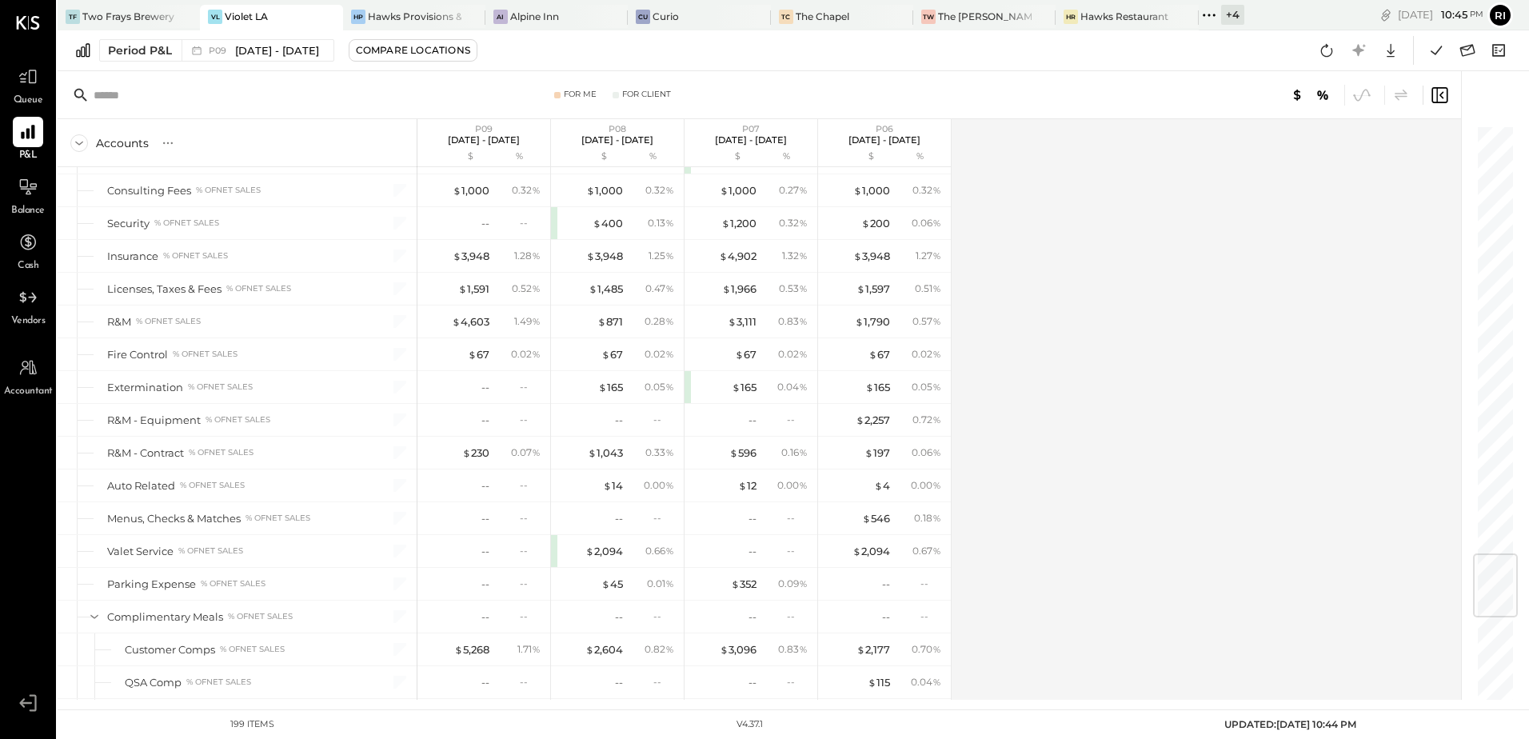
scroll to position [3608, 0]
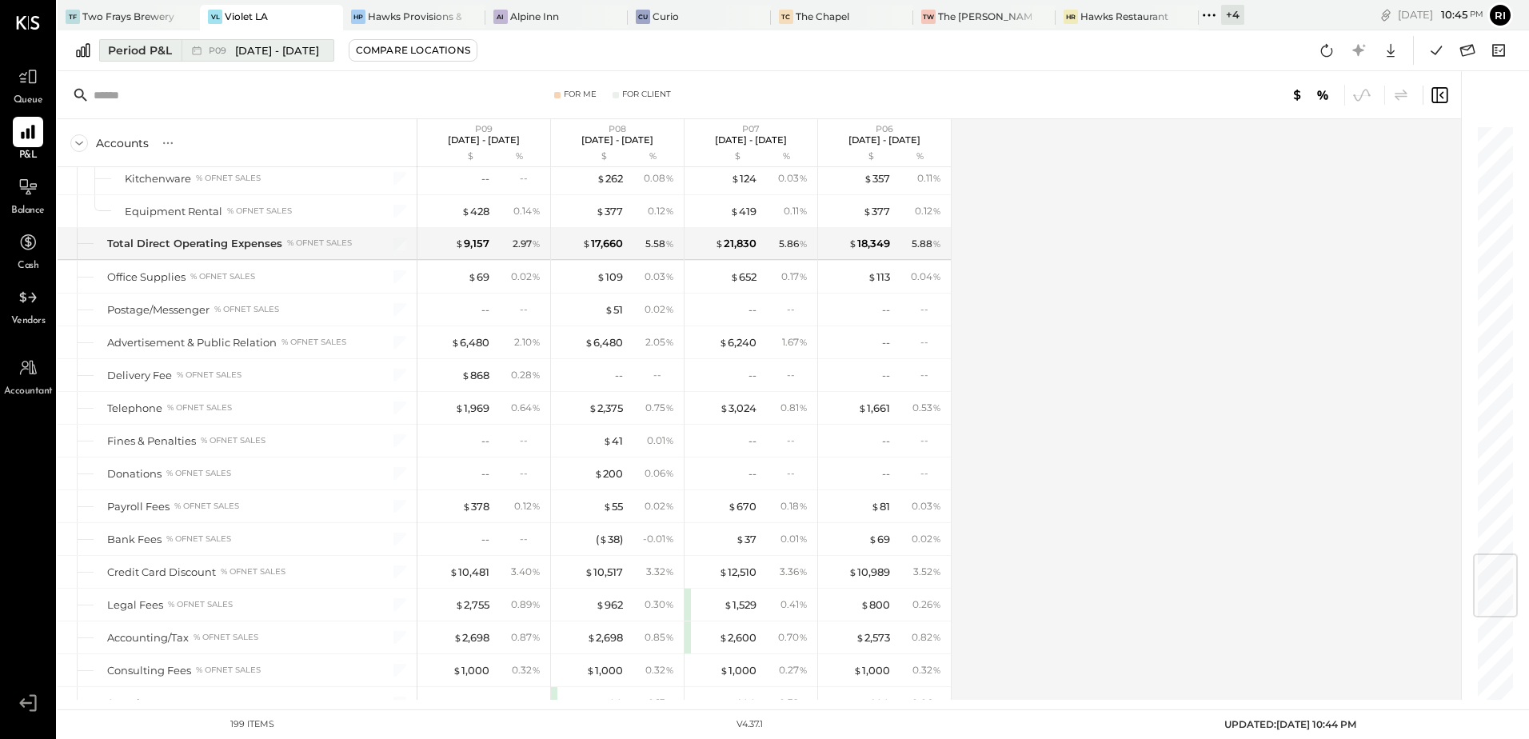
click at [146, 50] on div "Period P&L" at bounding box center [140, 50] width 64 height 16
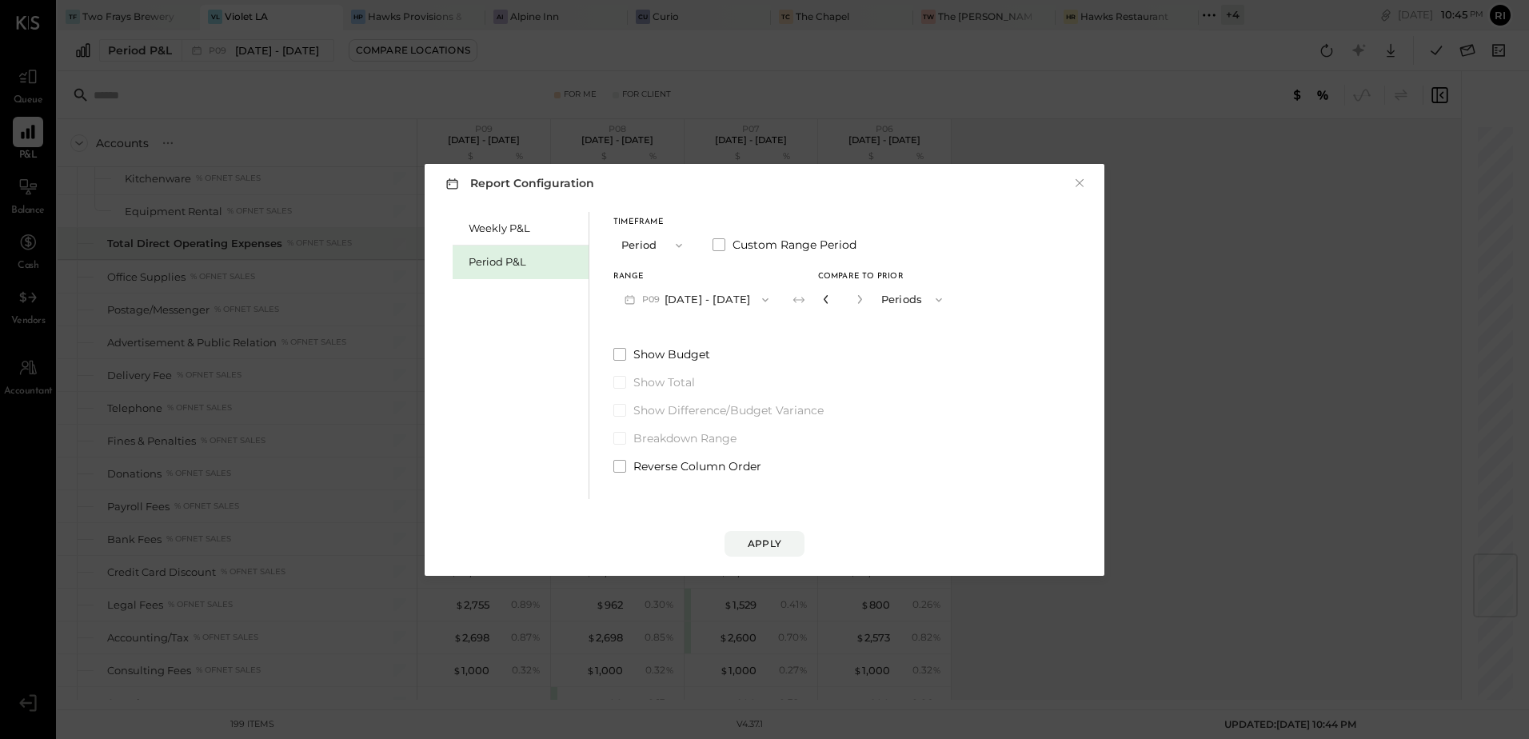
click at [821, 297] on icon "button" at bounding box center [826, 299] width 10 height 10
type input "*"
click at [821, 297] on icon "button" at bounding box center [826, 299] width 10 height 10
click at [756, 545] on div "Apply" at bounding box center [765, 544] width 34 height 14
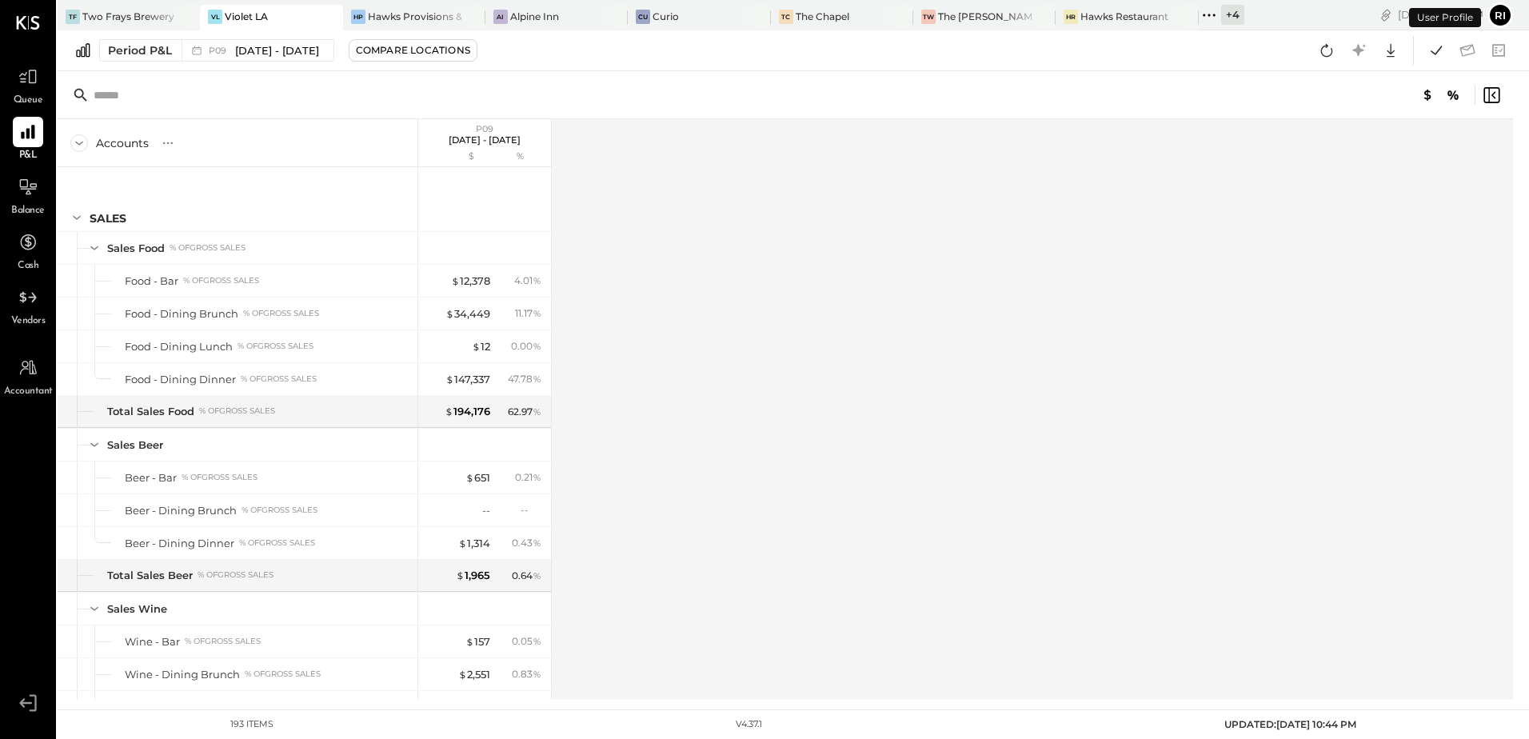
scroll to position [4516, 0]
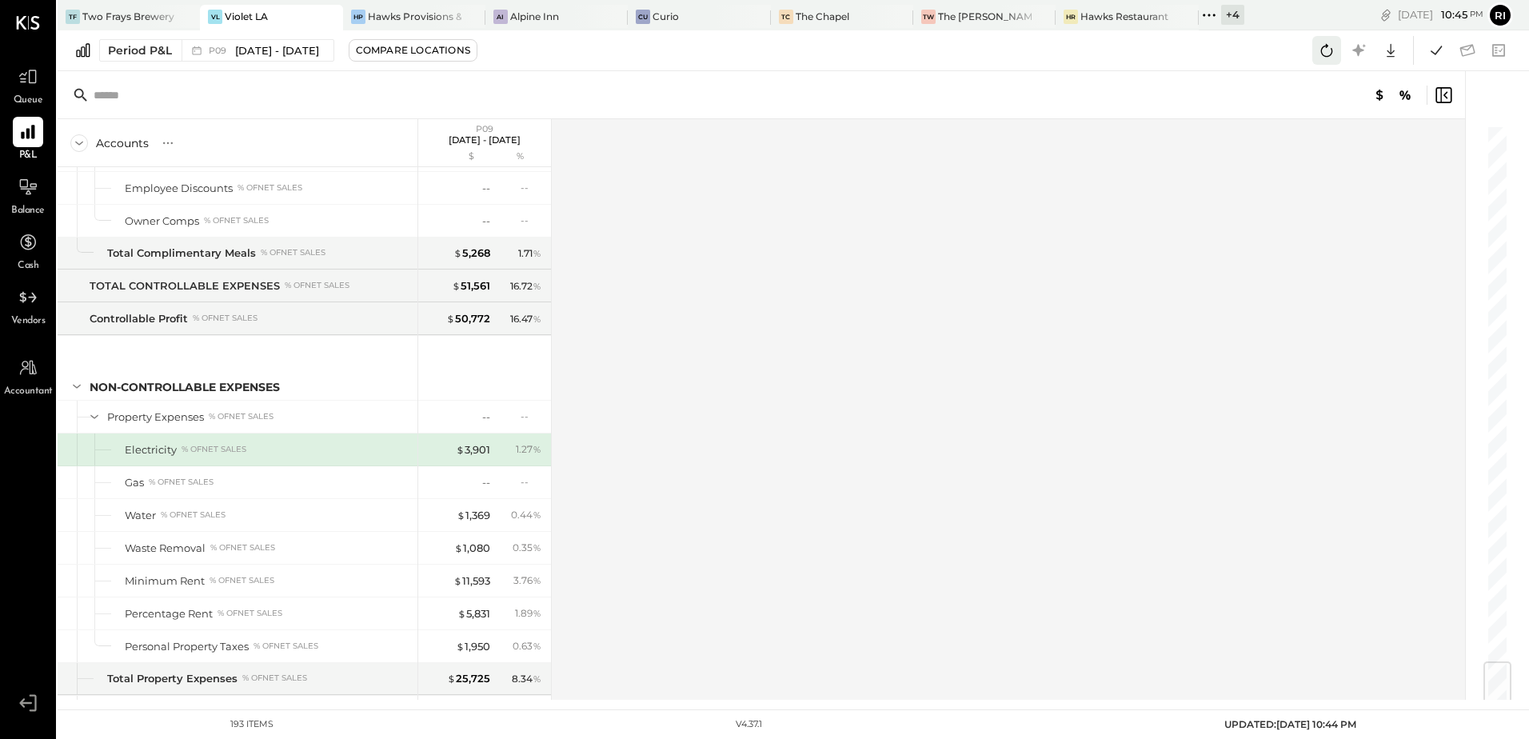
click at [1323, 57] on icon at bounding box center [1326, 50] width 21 height 21
click at [1433, 57] on icon at bounding box center [1436, 50] width 21 height 21
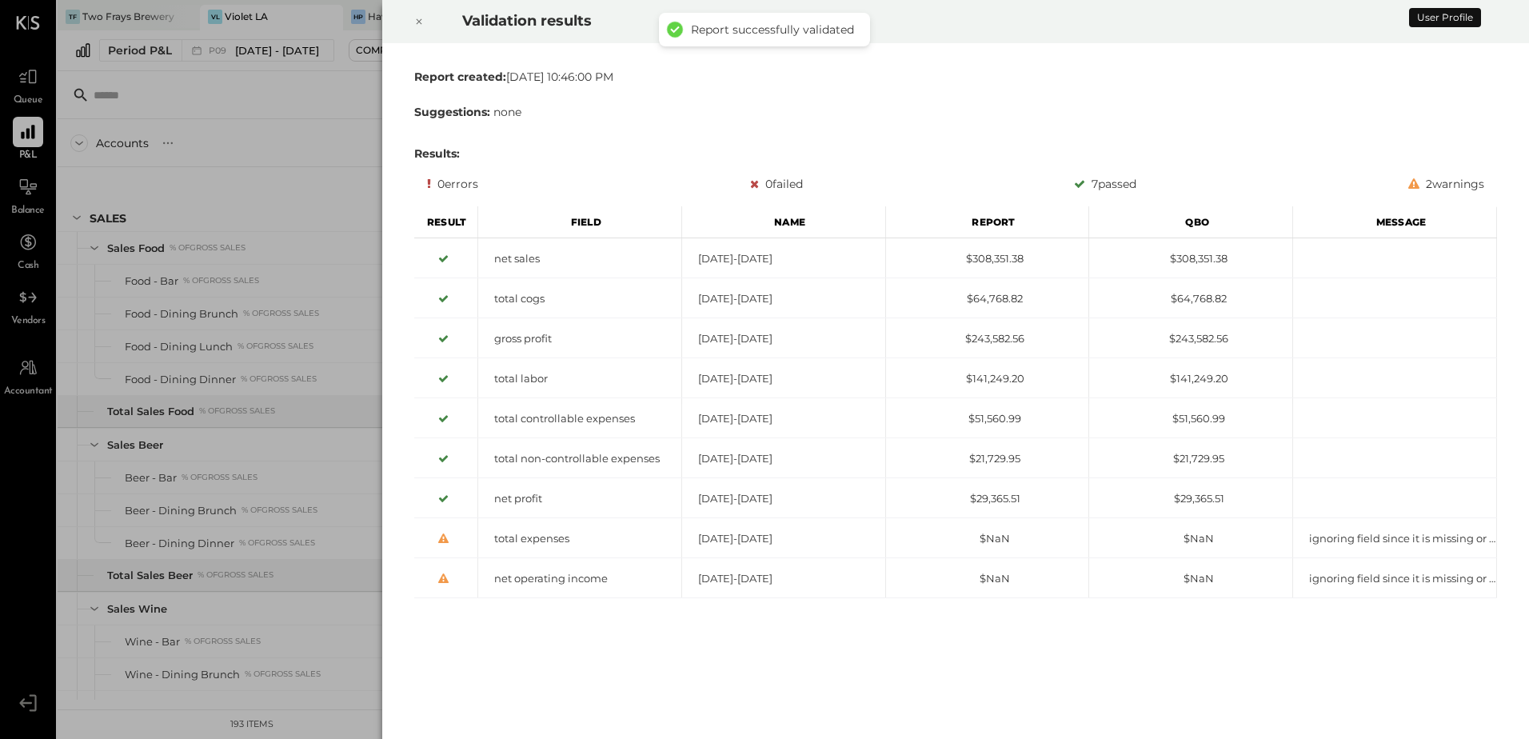
scroll to position [4516, 0]
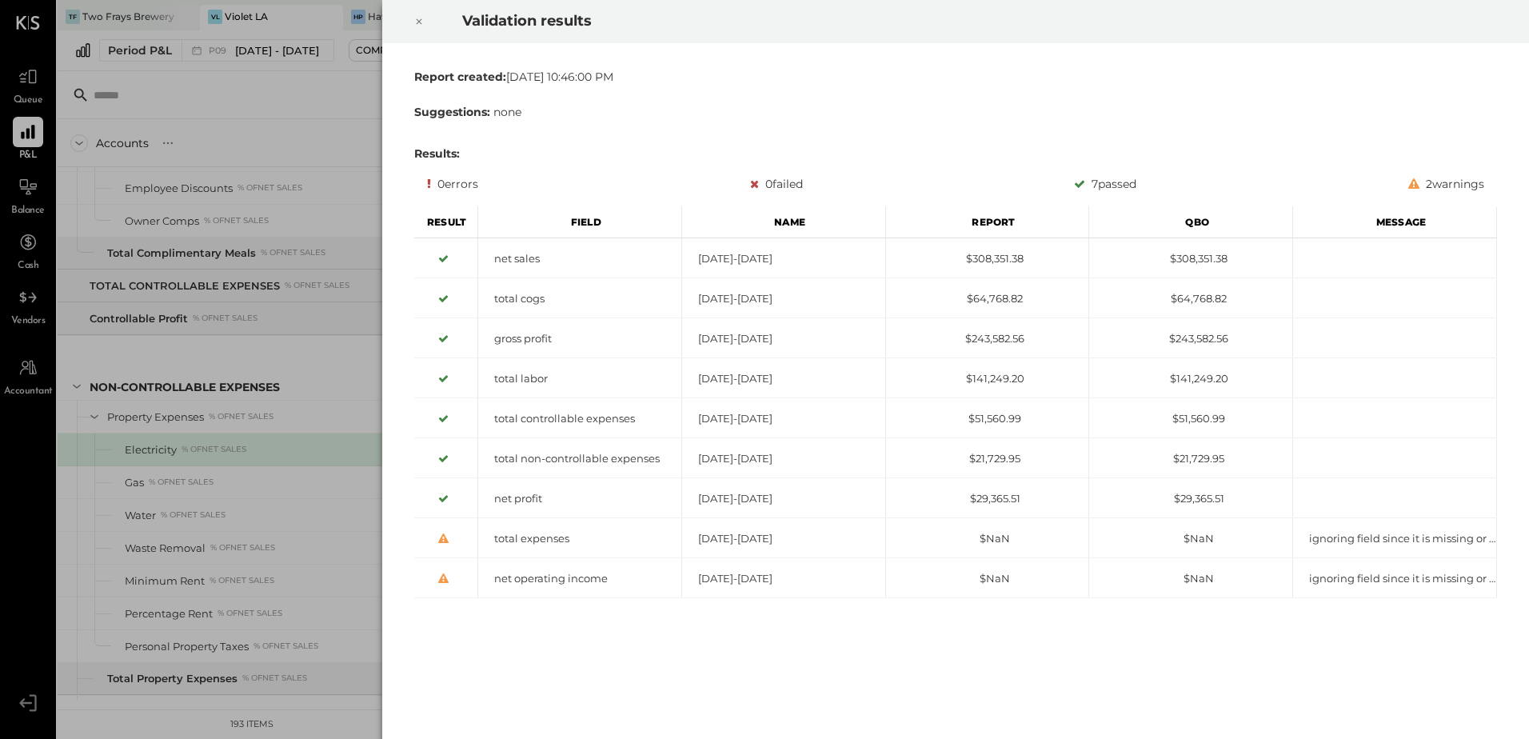
click at [421, 23] on icon at bounding box center [419, 21] width 10 height 19
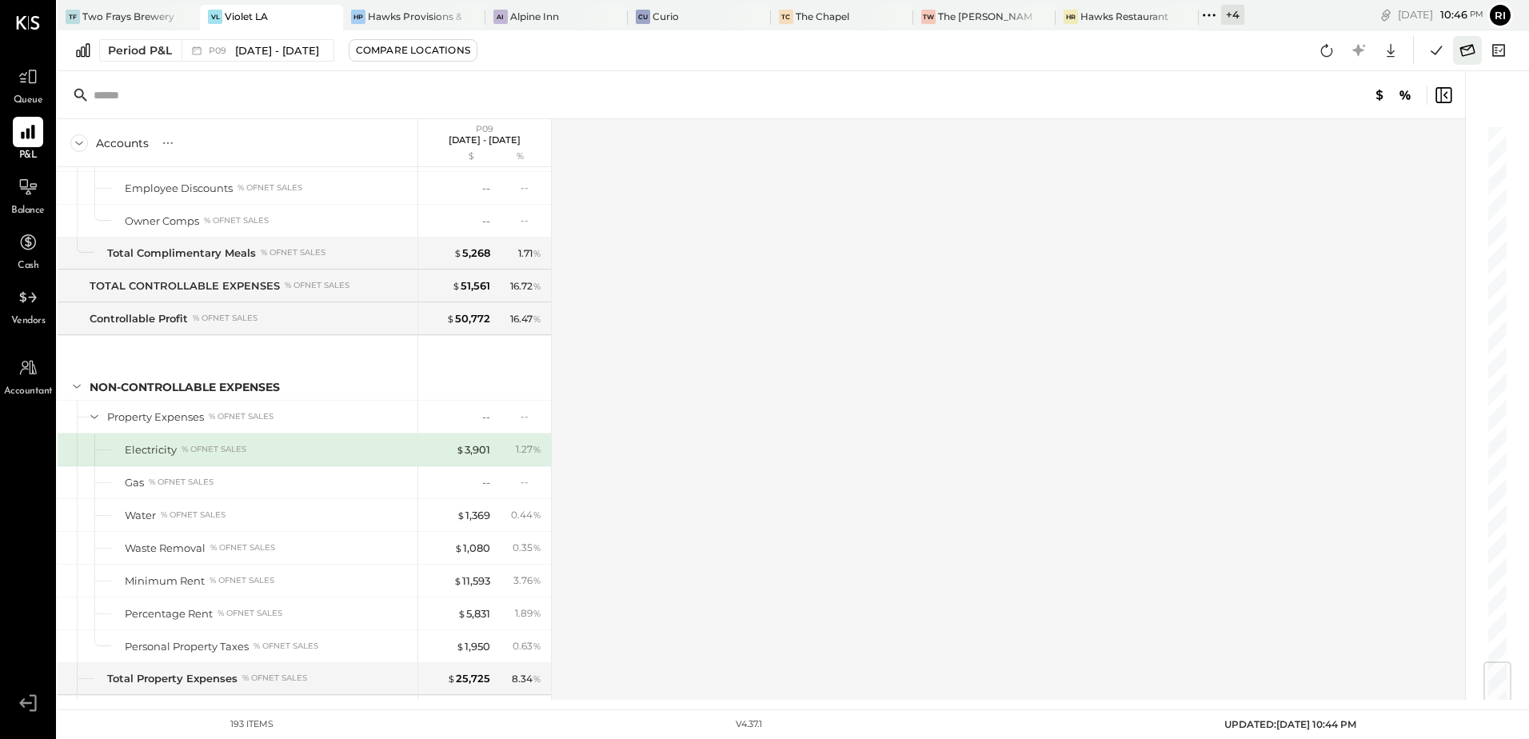
click at [1475, 49] on icon at bounding box center [1467, 50] width 21 height 21
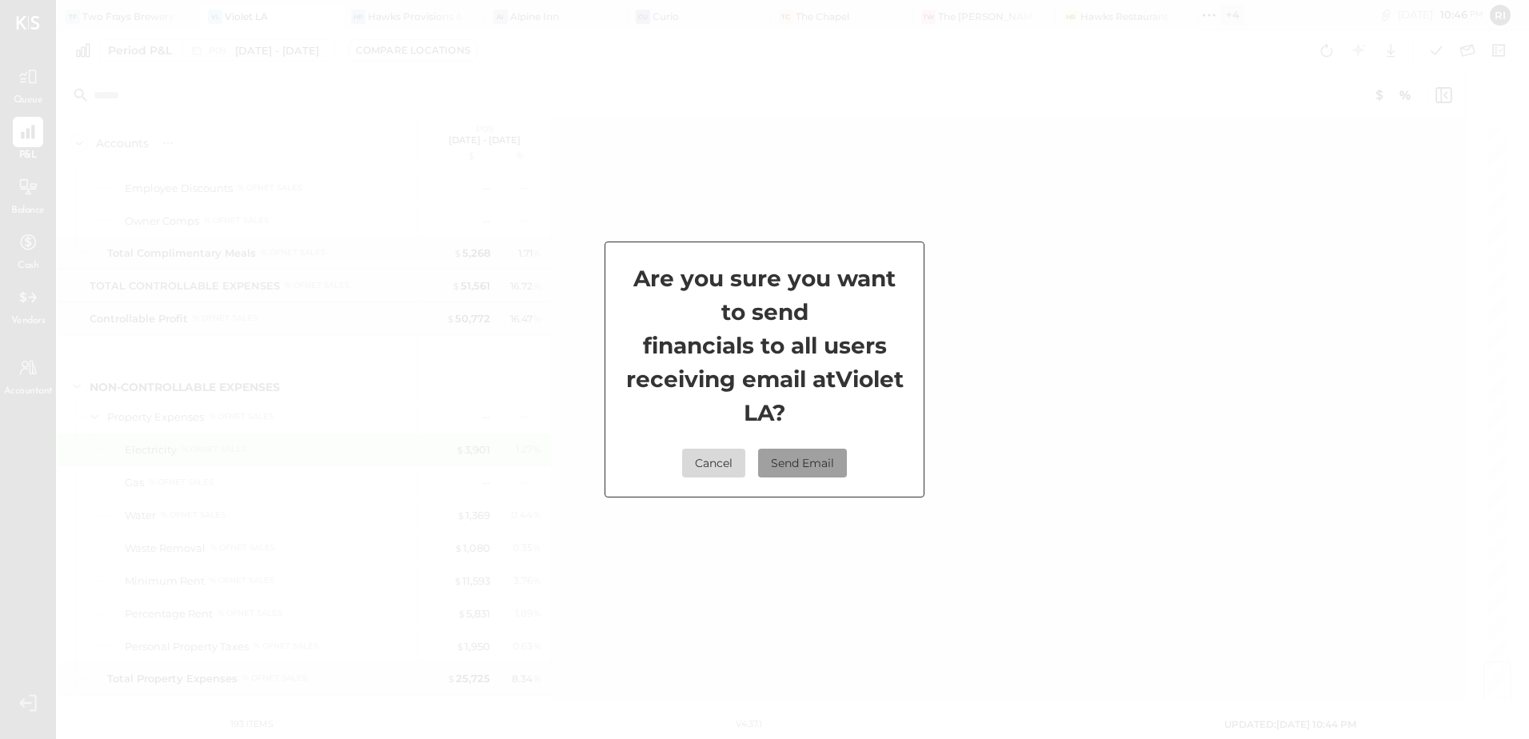
click at [812, 465] on button "Send Email" at bounding box center [802, 463] width 89 height 29
